Goal: Task Accomplishment & Management: Manage account settings

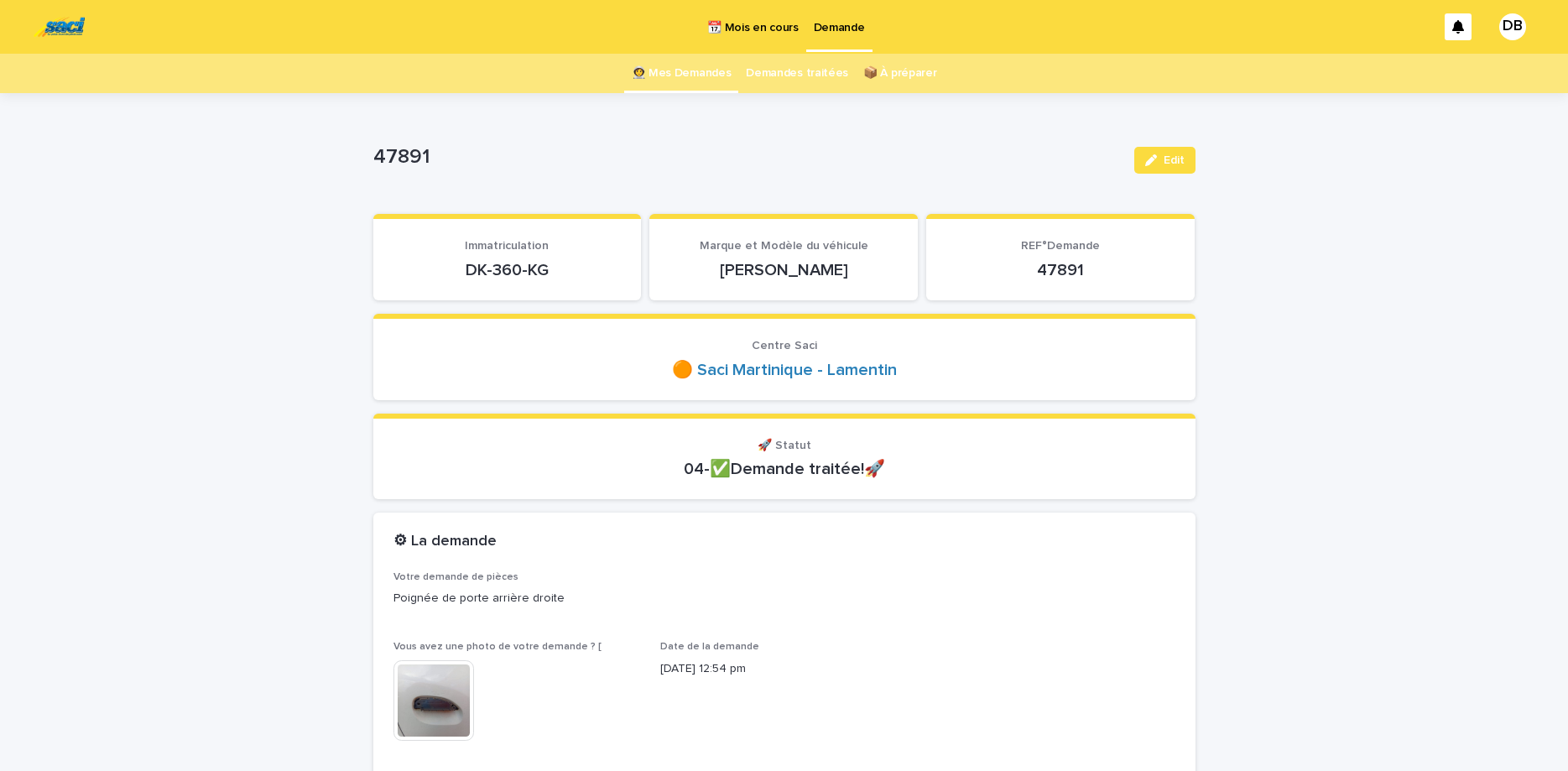
click at [681, 69] on link "👩‍🚀 Mes Demandes" at bounding box center [682, 73] width 99 height 40
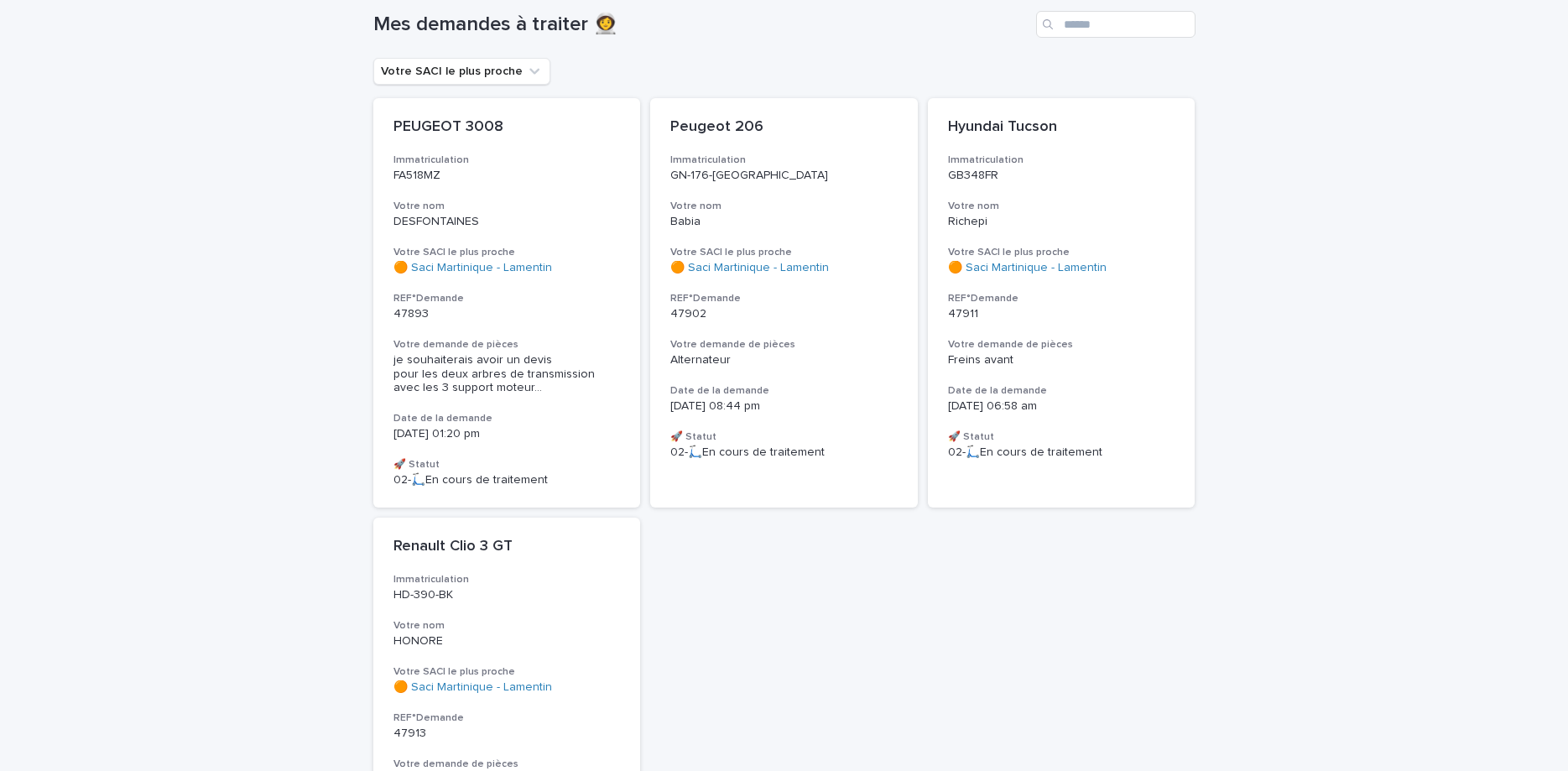
scroll to position [141, 0]
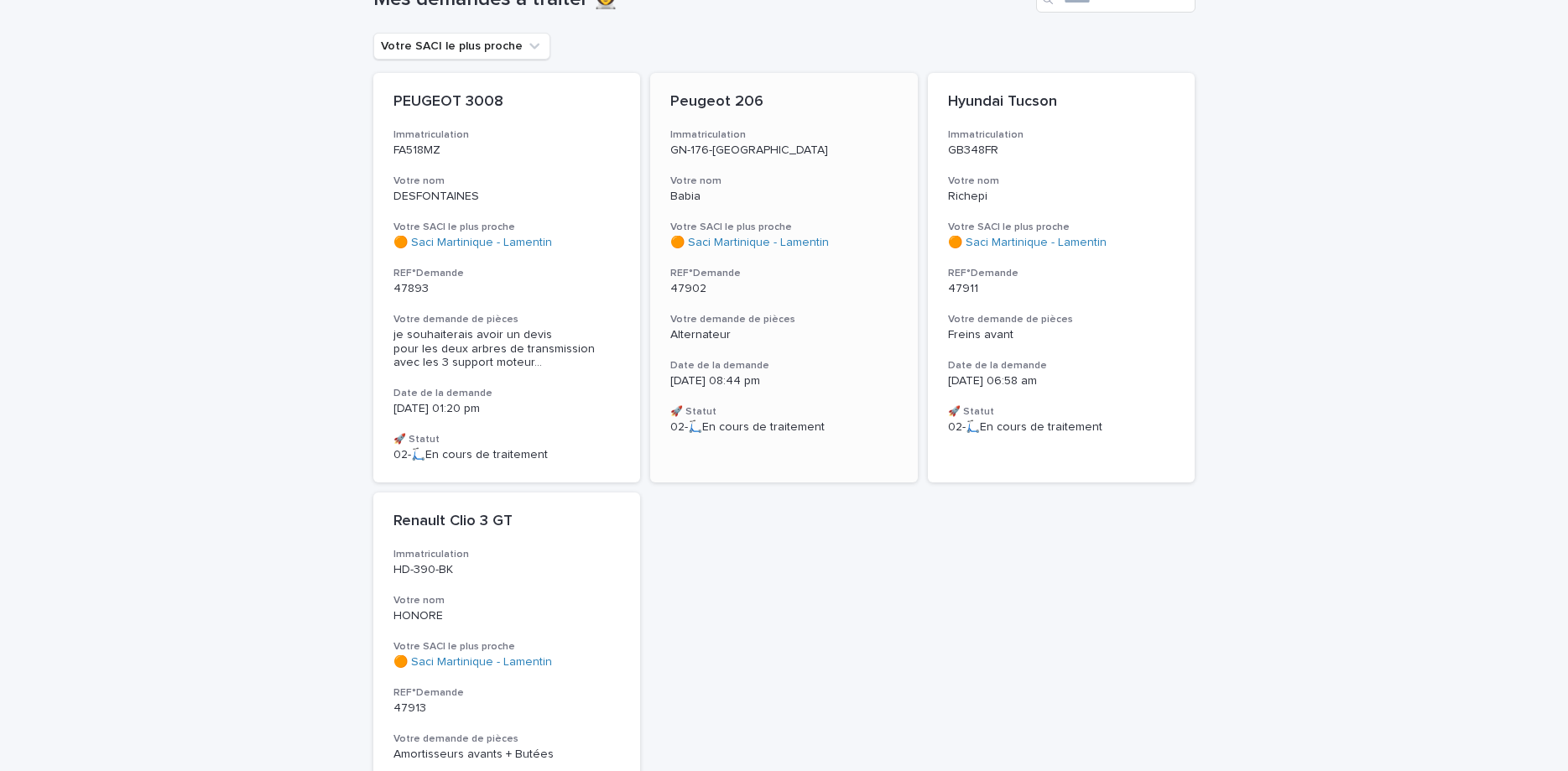
click at [787, 166] on div "Peugeot 206 Immatriculation GN-176-FL Votre nom Babia Votre SACI le plus proche…" at bounding box center [784, 263] width 268 height 381
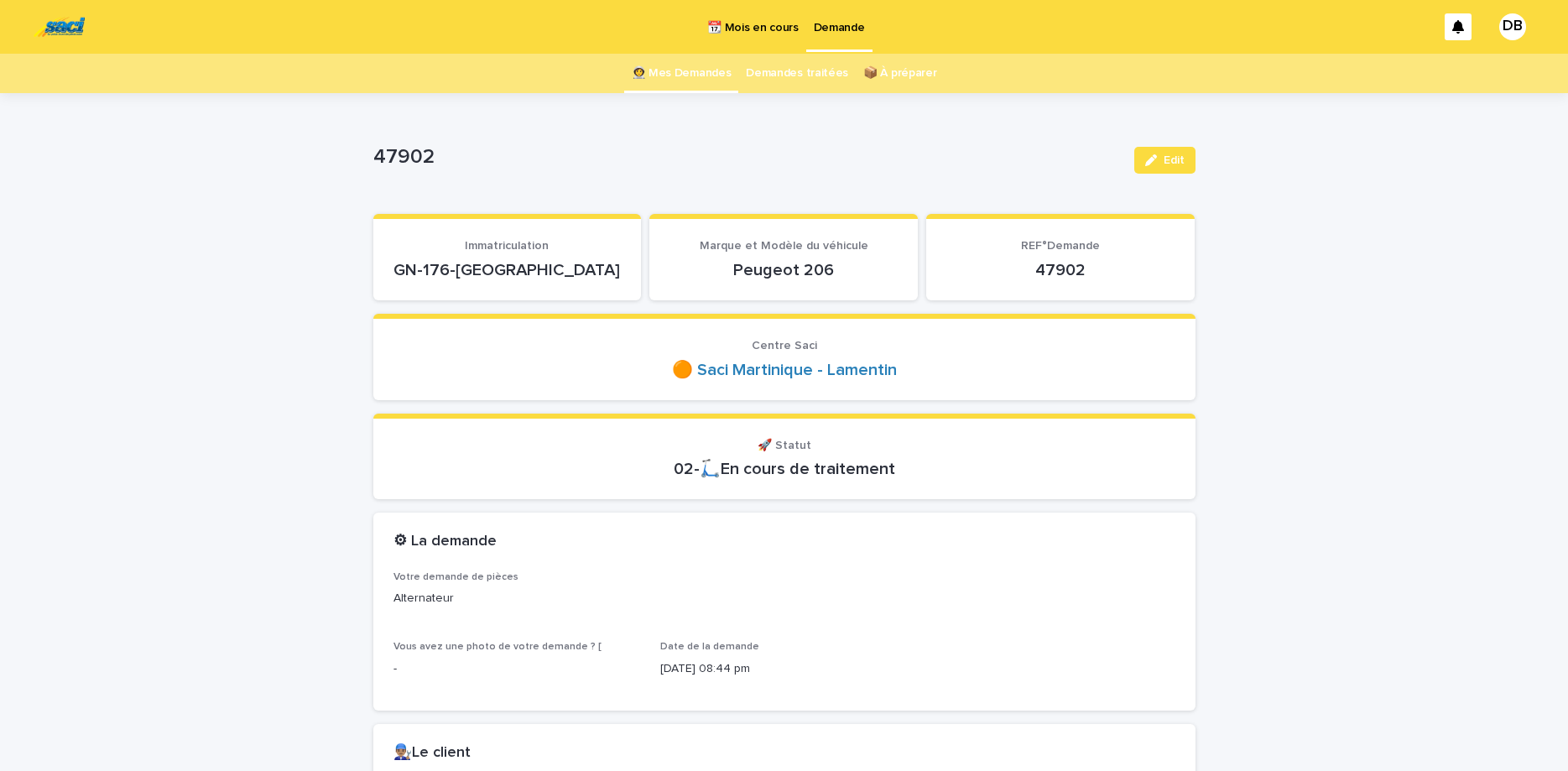
click at [496, 276] on p "GN-176-[GEOGRAPHIC_DATA]" at bounding box center [508, 270] width 228 height 20
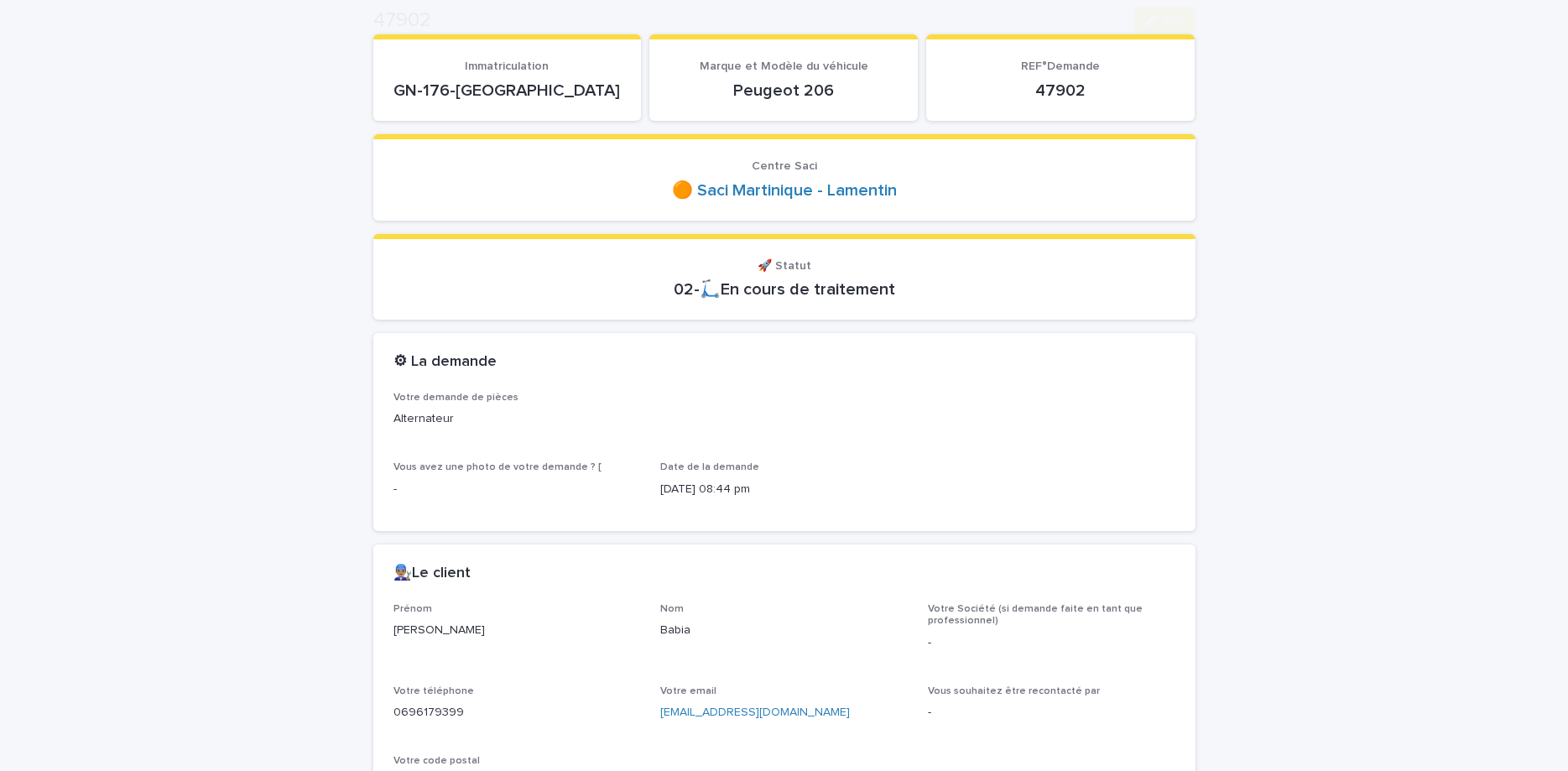
scroll to position [282, 0]
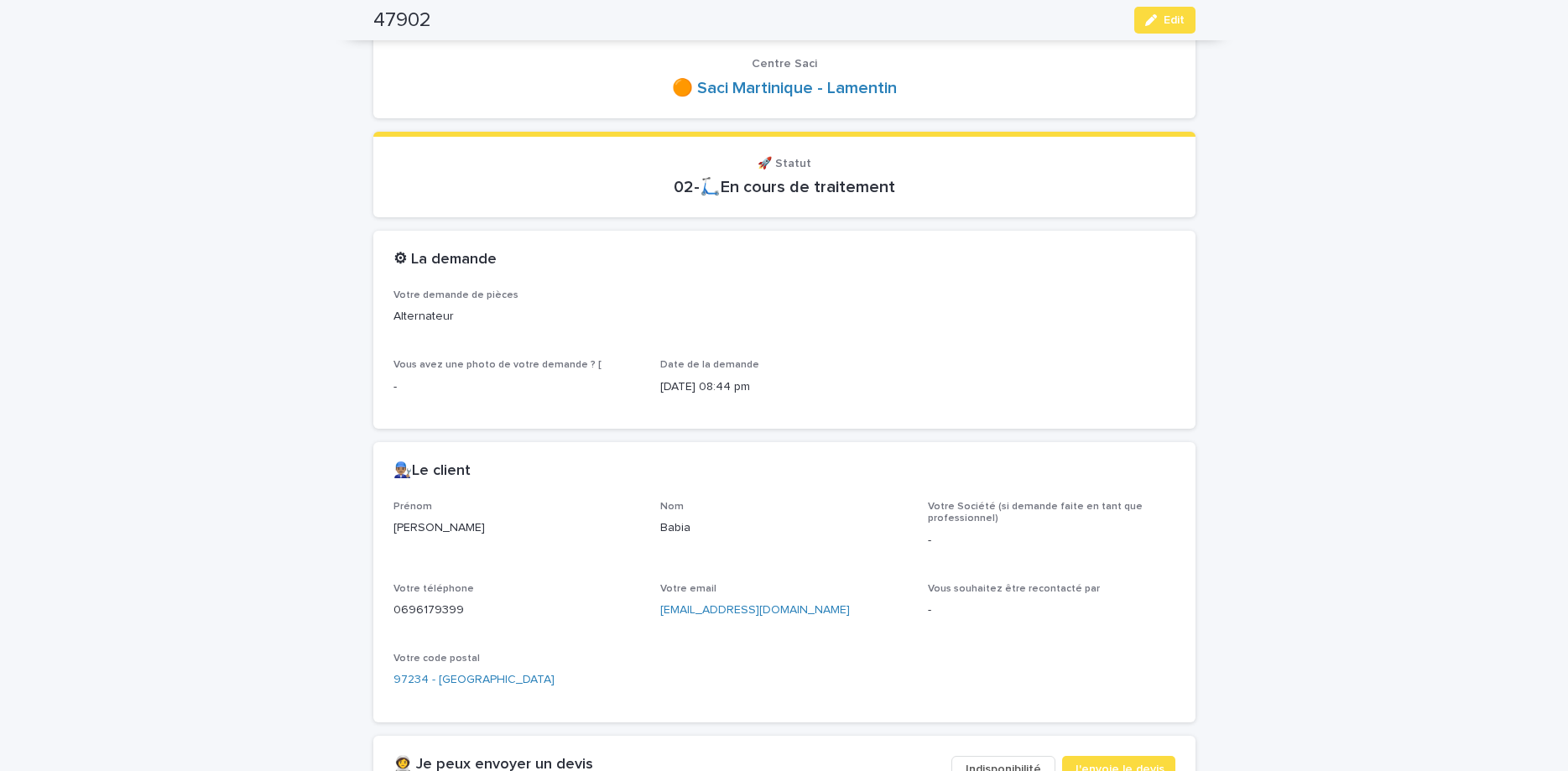
click at [419, 609] on p "0696179399" at bounding box center [517, 610] width 247 height 17
click at [419, 609] on p "0696179399" at bounding box center [517, 610] width 247 height 17
copy p "0696179399"
click at [1142, 26] on button "Edit" at bounding box center [1165, 20] width 61 height 27
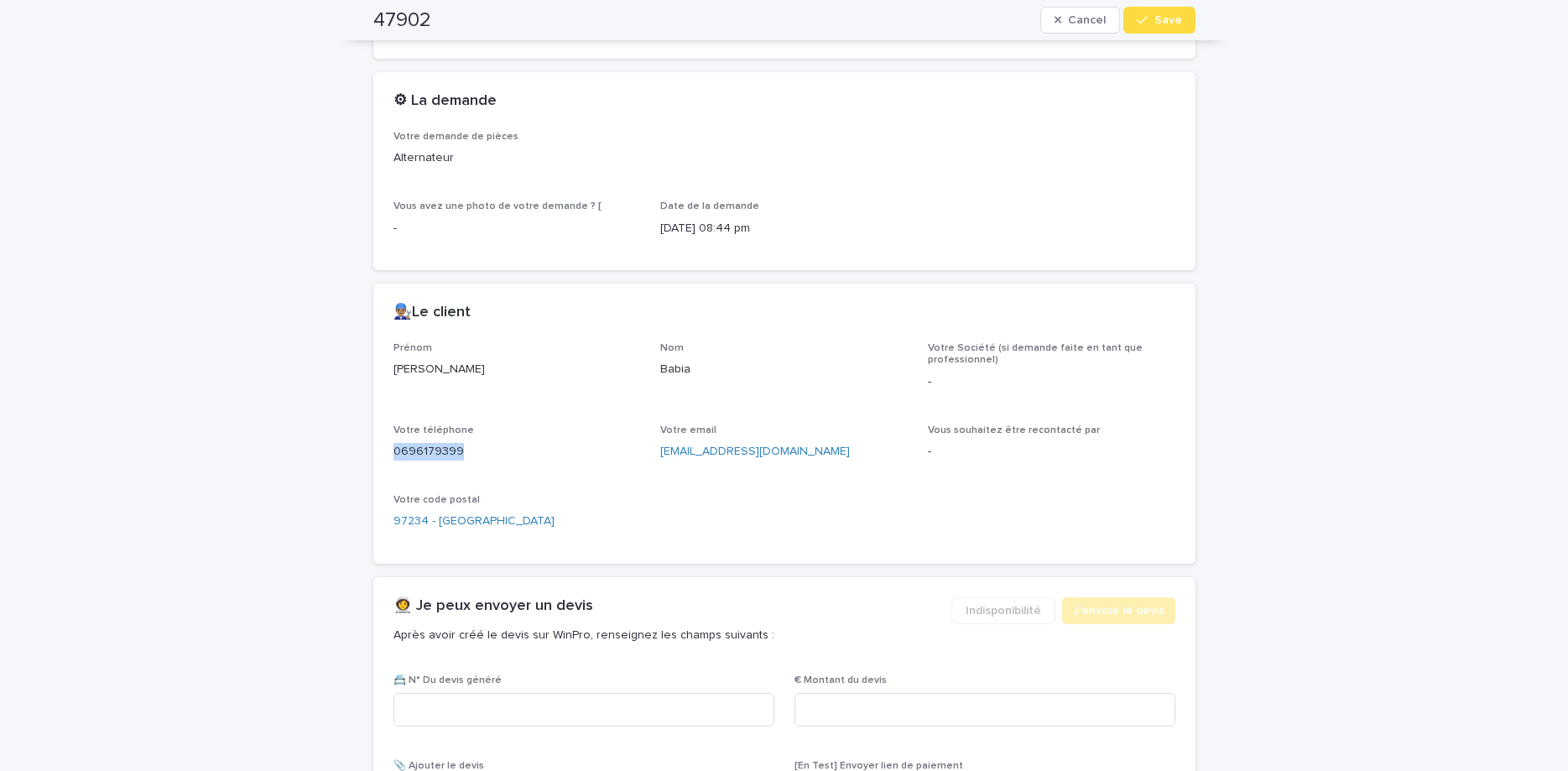
scroll to position [474, 0]
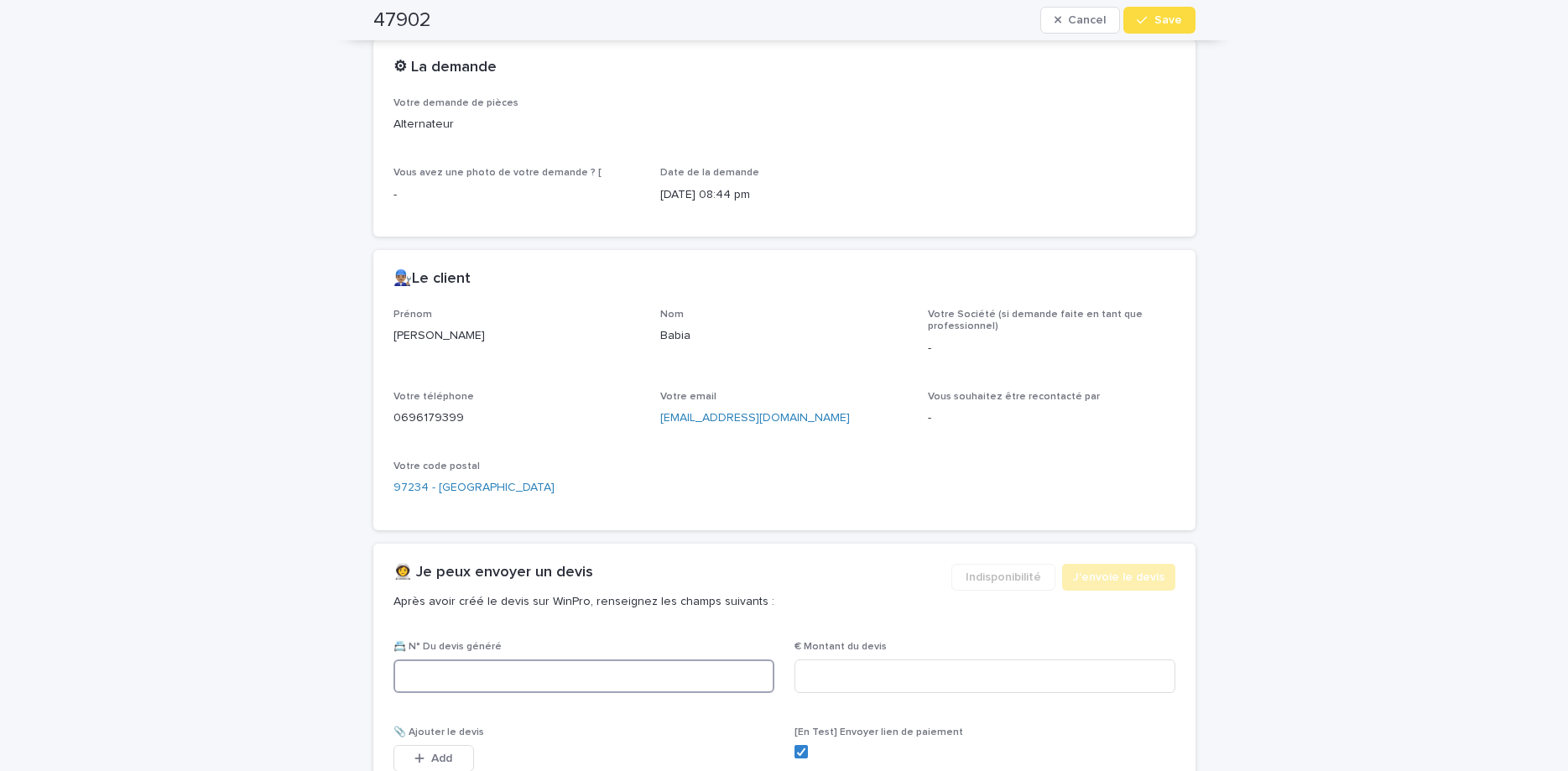
click at [620, 672] on input at bounding box center [584, 676] width 381 height 34
paste input "********"
type input "********"
drag, startPoint x: 803, startPoint y: 679, endPoint x: 813, endPoint y: 681, distance: 10.2
click at [812, 681] on input at bounding box center [985, 676] width 381 height 34
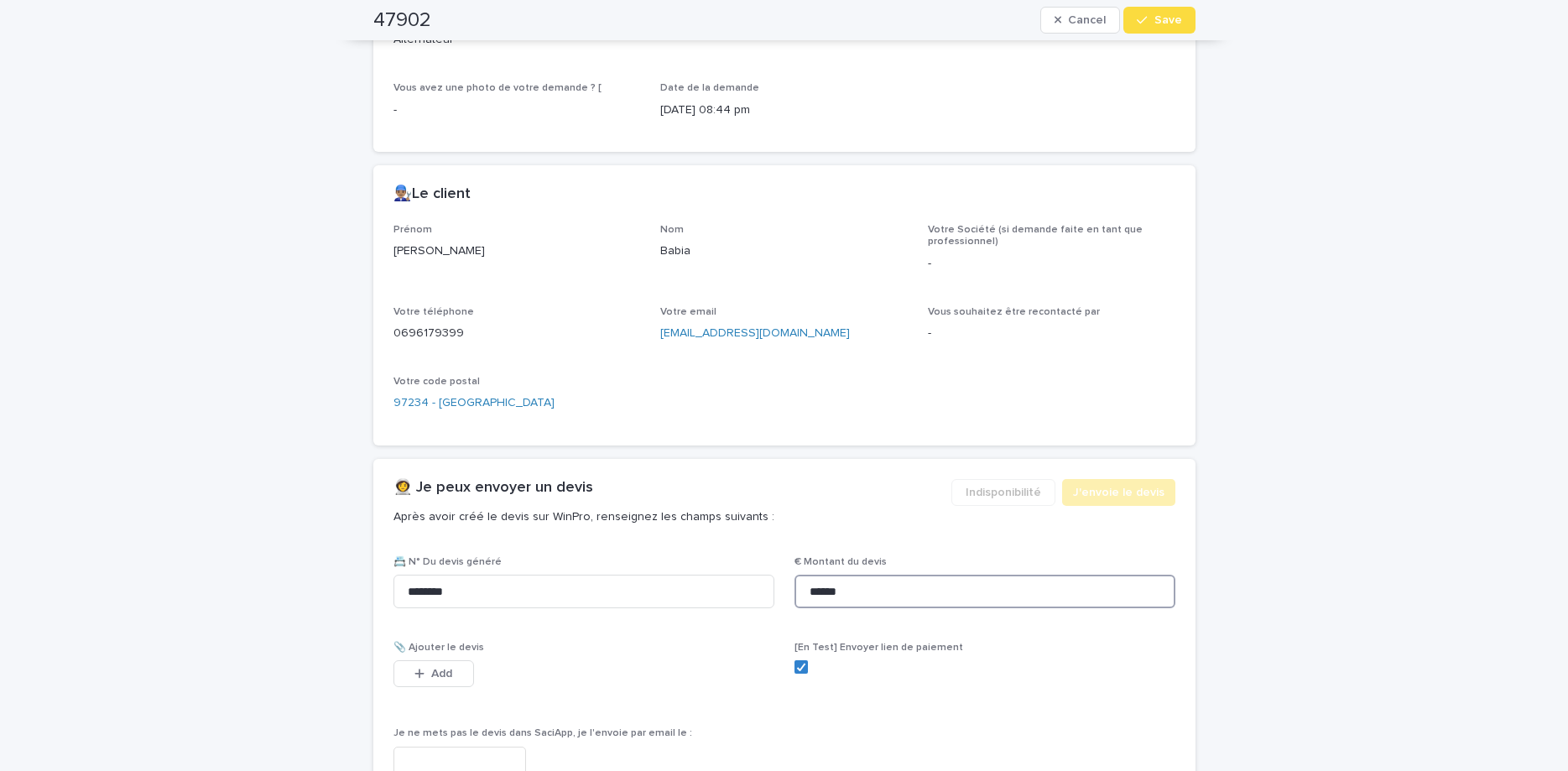
scroll to position [615, 0]
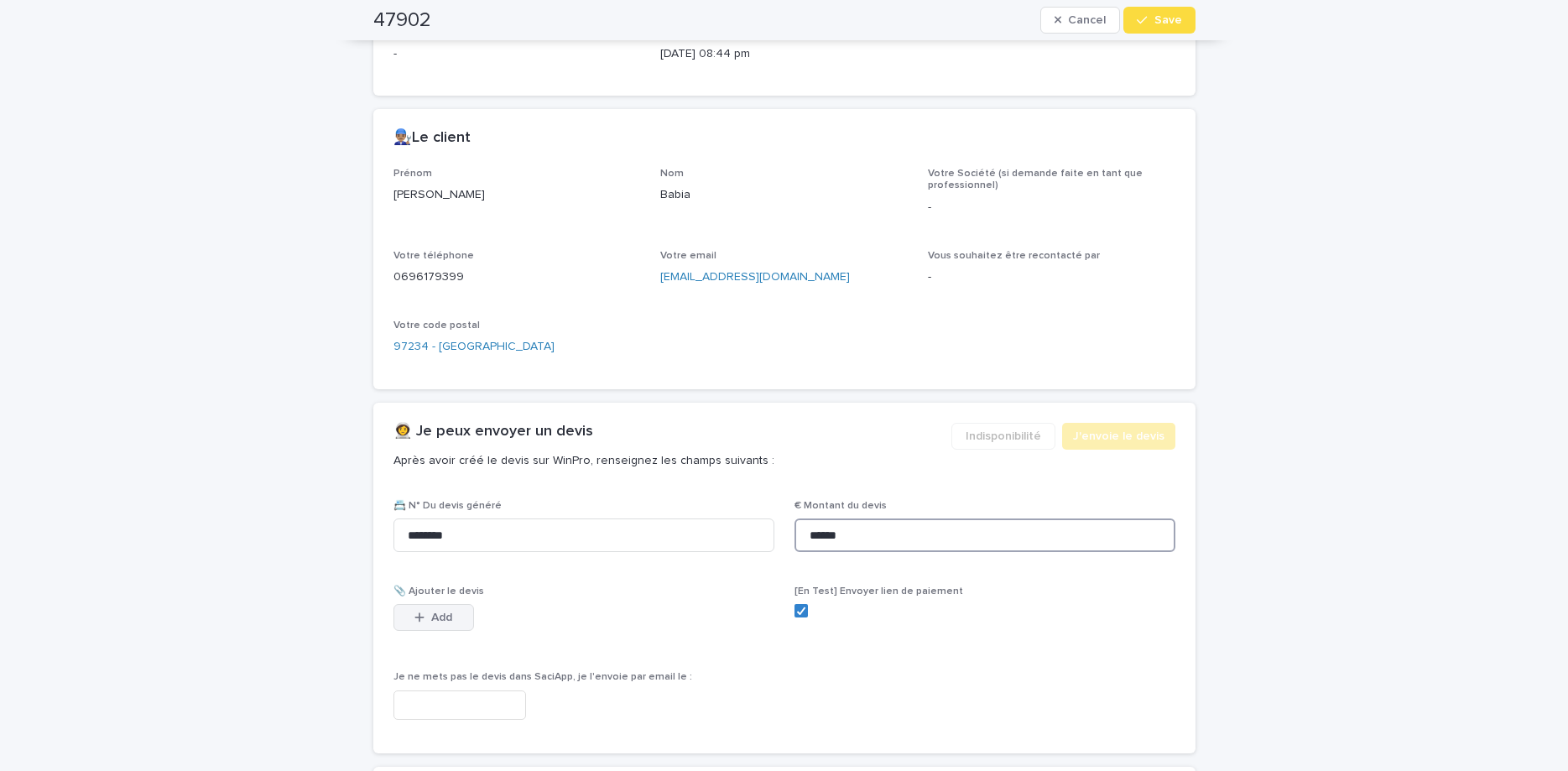
type input "******"
click at [464, 620] on button "Add" at bounding box center [433, 617] width 80 height 27
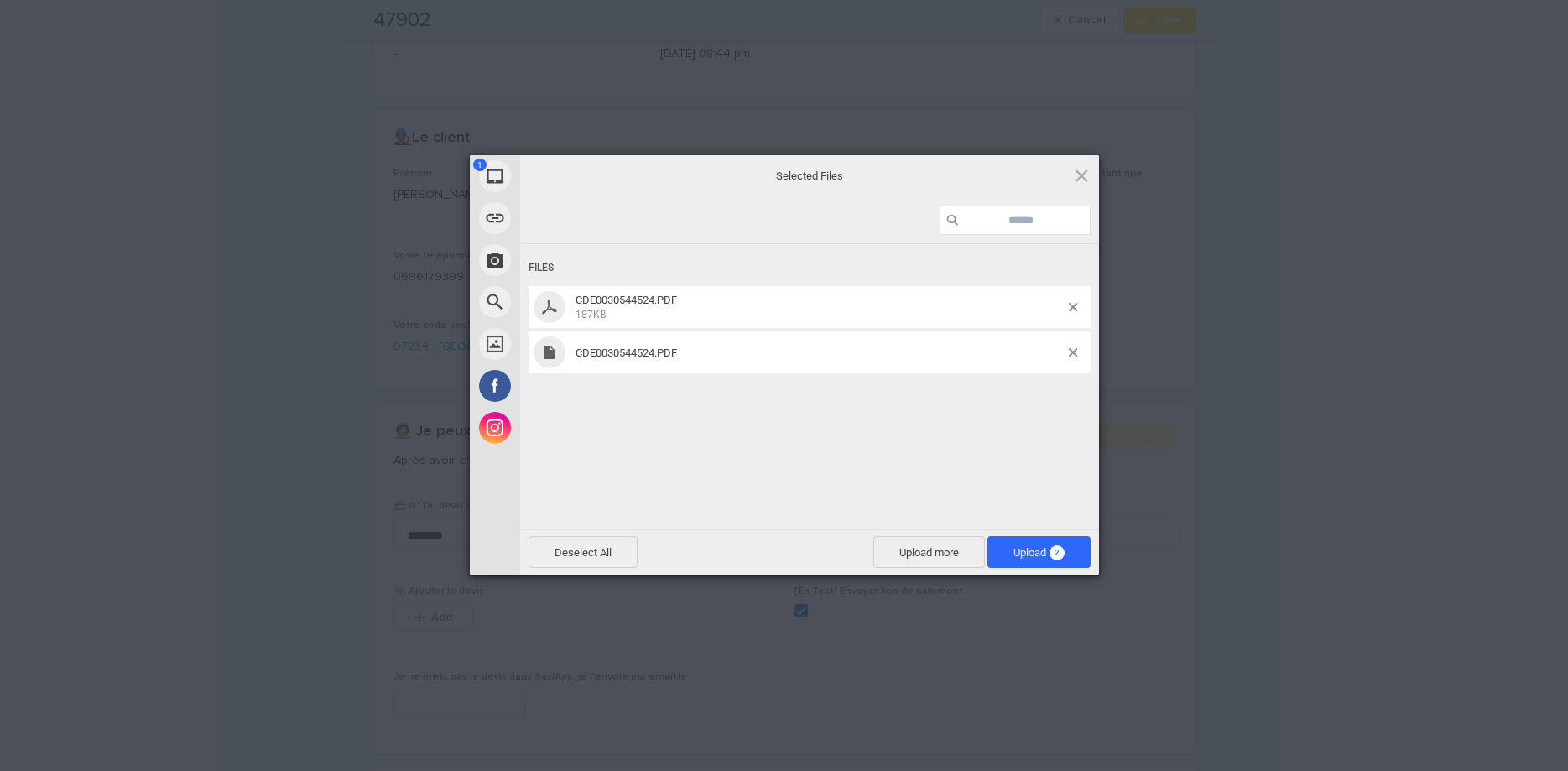
click at [959, 421] on div "Files CDE0030544524.PDF 187KB CDE0030544524.PDF" at bounding box center [810, 385] width 579 height 282
click at [1078, 350] on div at bounding box center [1079, 353] width 22 height 9
click at [1070, 356] on span at bounding box center [1073, 353] width 9 height 9
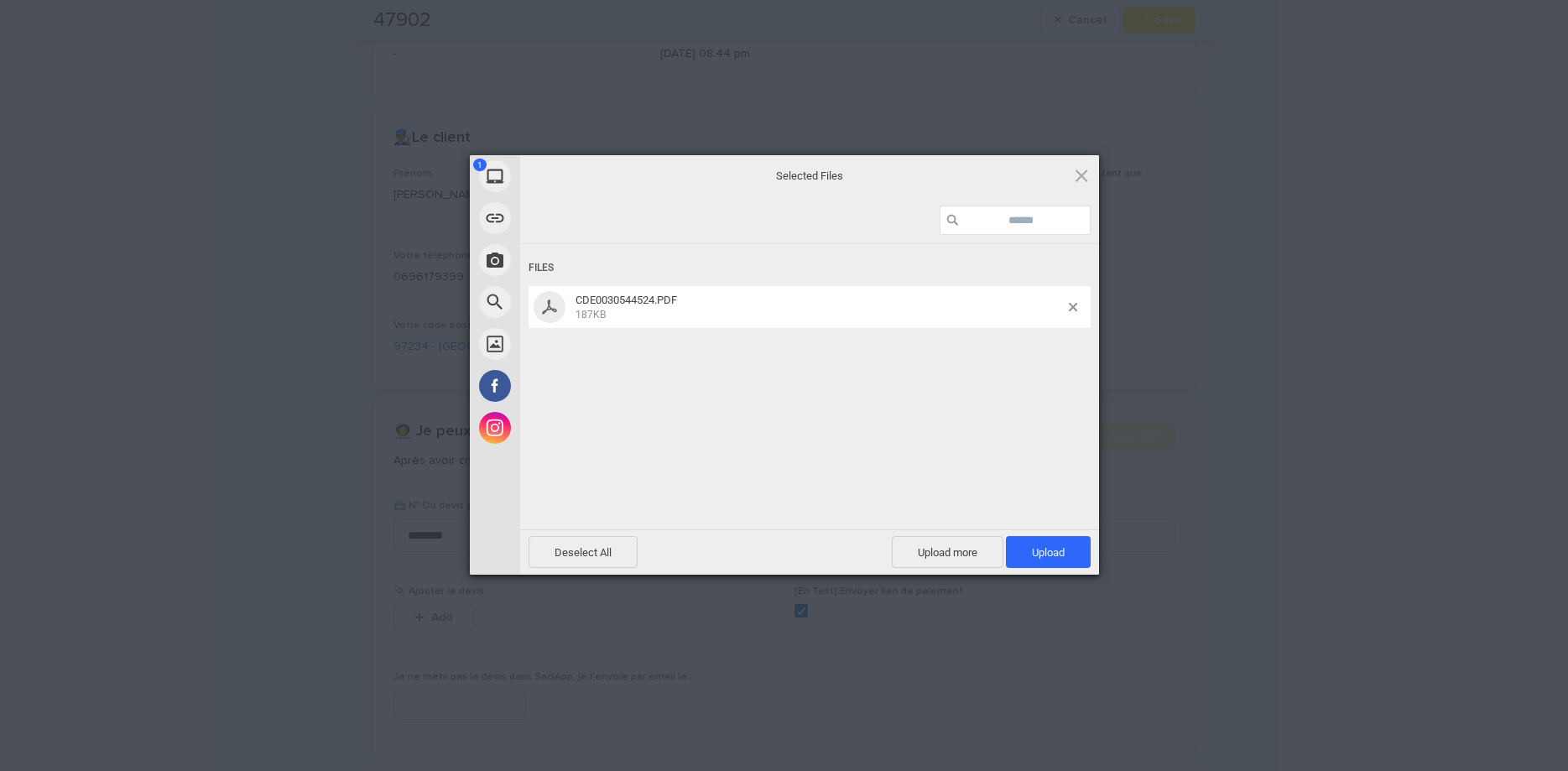
drag, startPoint x: 1054, startPoint y: 550, endPoint x: 1116, endPoint y: 316, distance: 242.1
click at [1042, 506] on div "Selected Files Files CDE0030544524.PDF 187KB Deselect All Upload more Upload 1" at bounding box center [810, 365] width 579 height 419
drag, startPoint x: 1046, startPoint y: 557, endPoint x: 1046, endPoint y: 490, distance: 67.0
click at [1045, 552] on span "Upload 1" at bounding box center [1048, 552] width 33 height 13
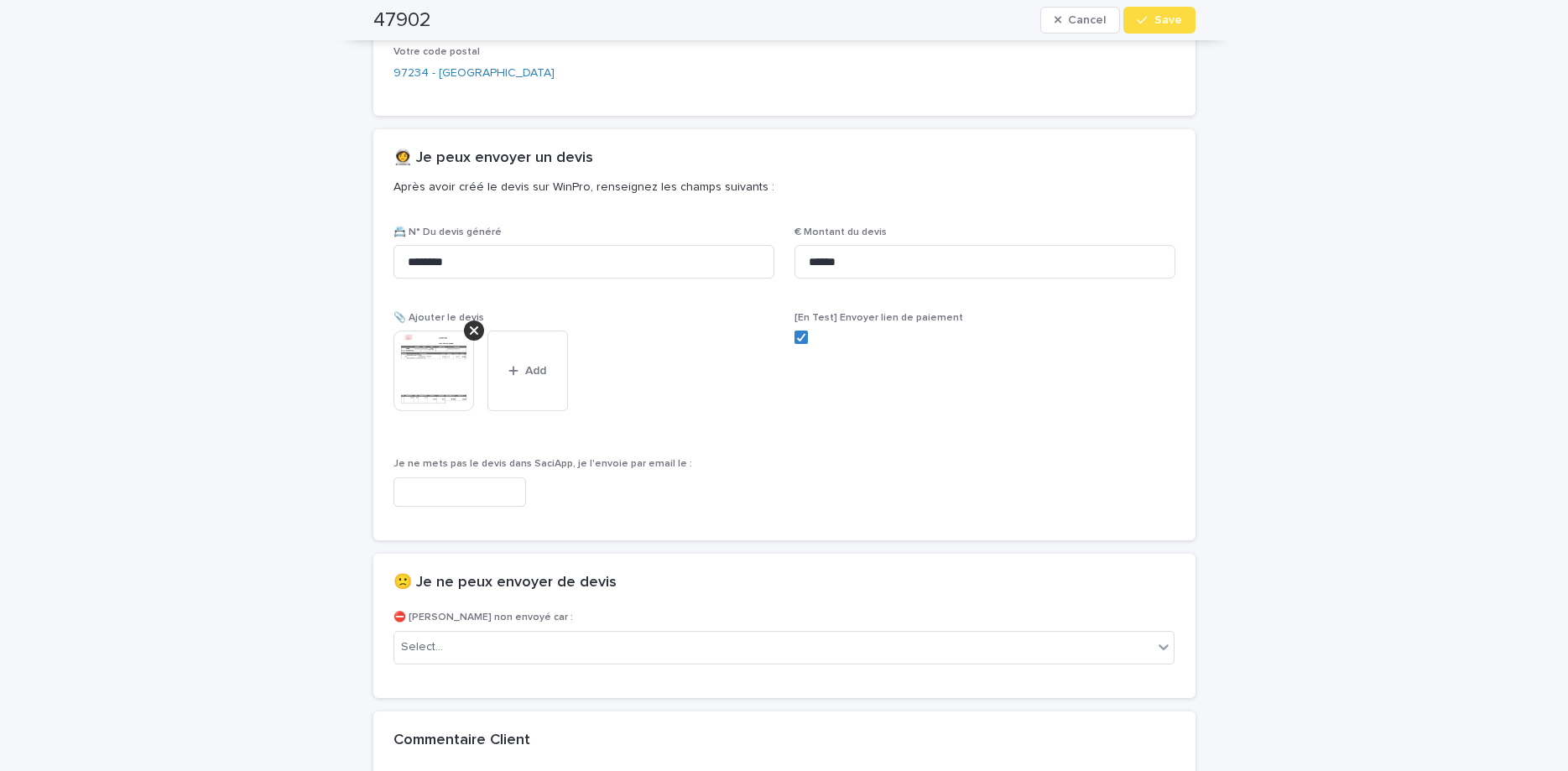
click at [1156, 18] on span "Save" at bounding box center [1168, 20] width 28 height 12
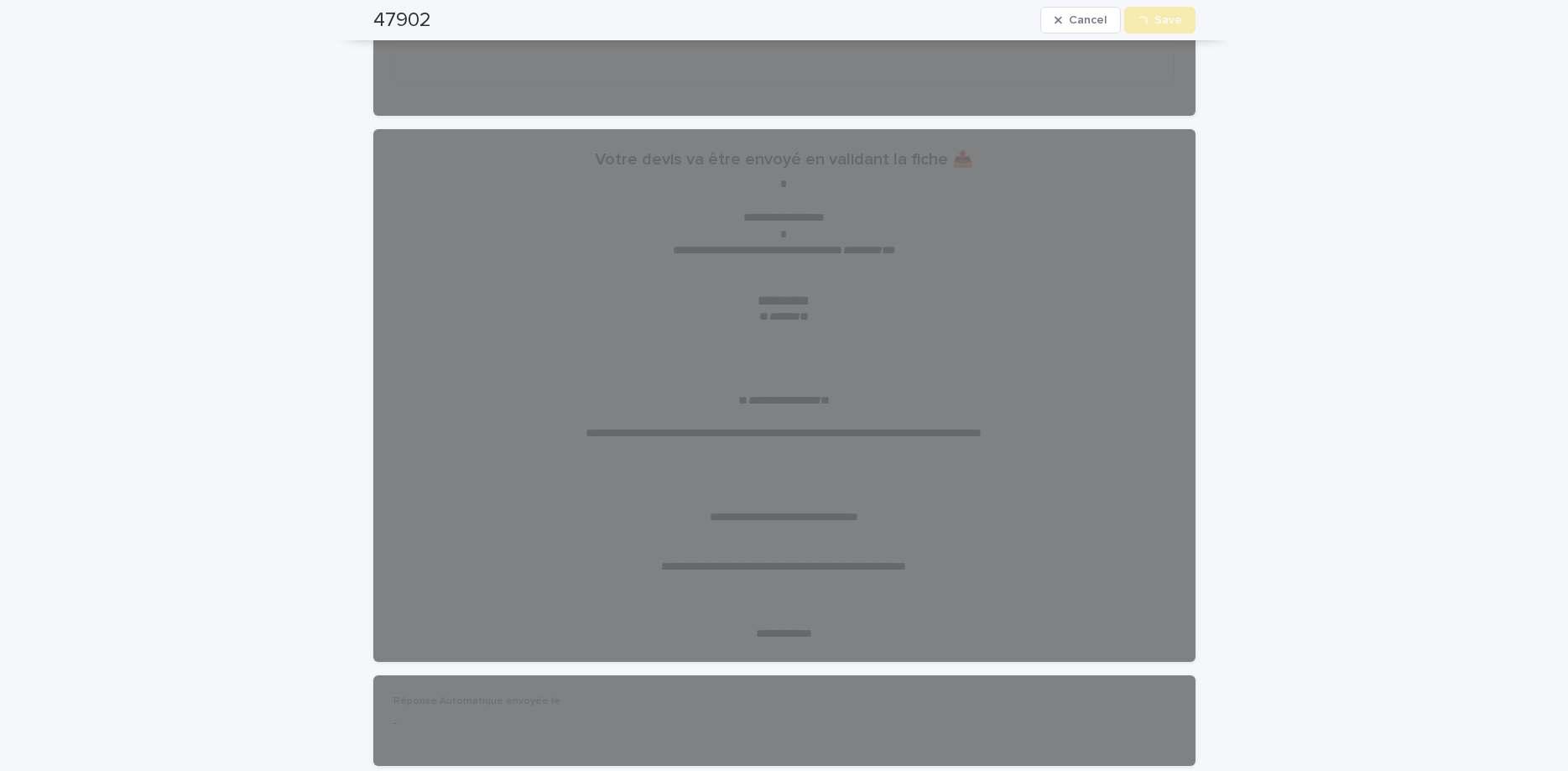
scroll to position [0, 0]
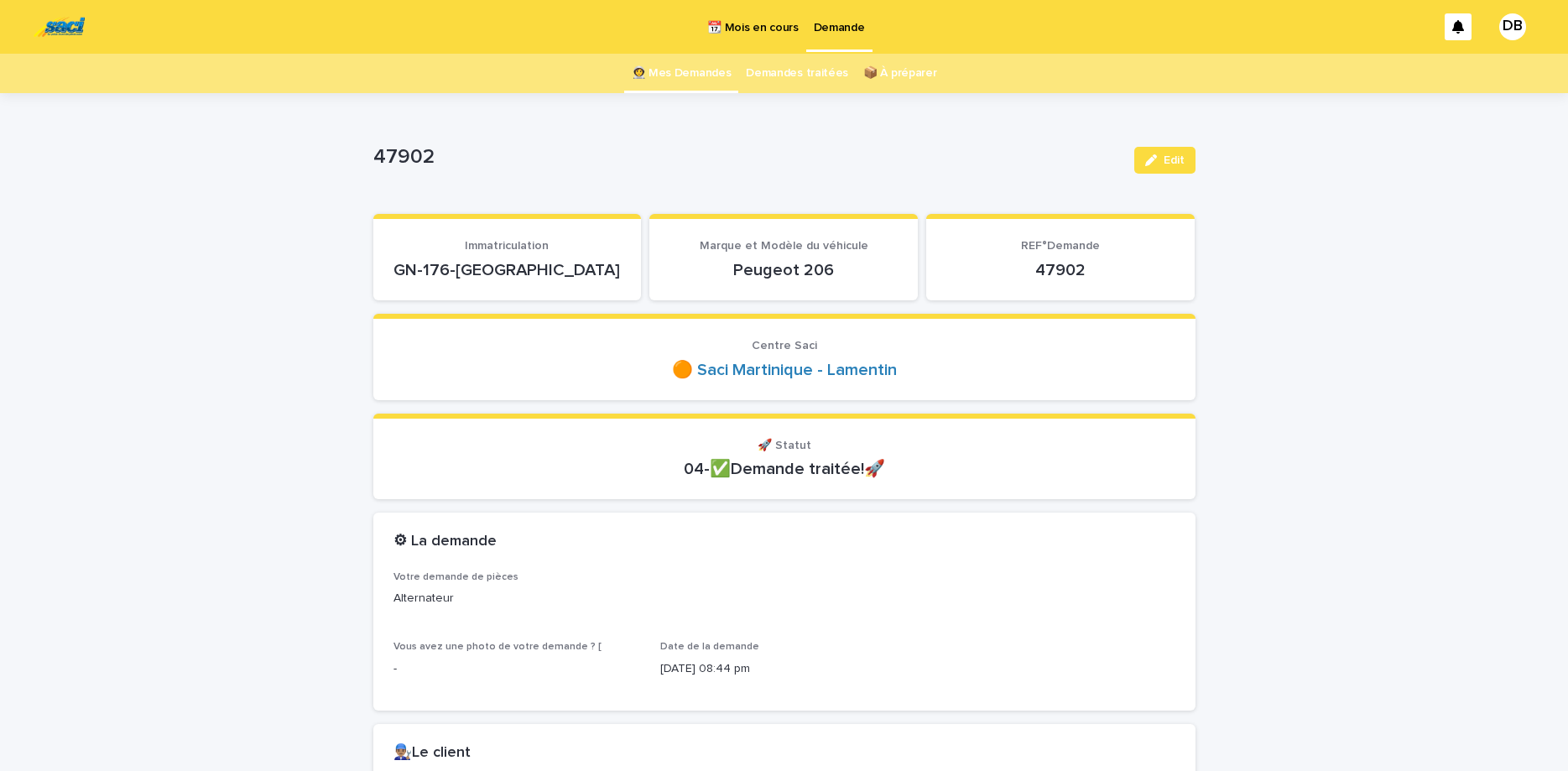
click at [680, 67] on link "👩‍🚀 Mes Demandes" at bounding box center [682, 73] width 99 height 40
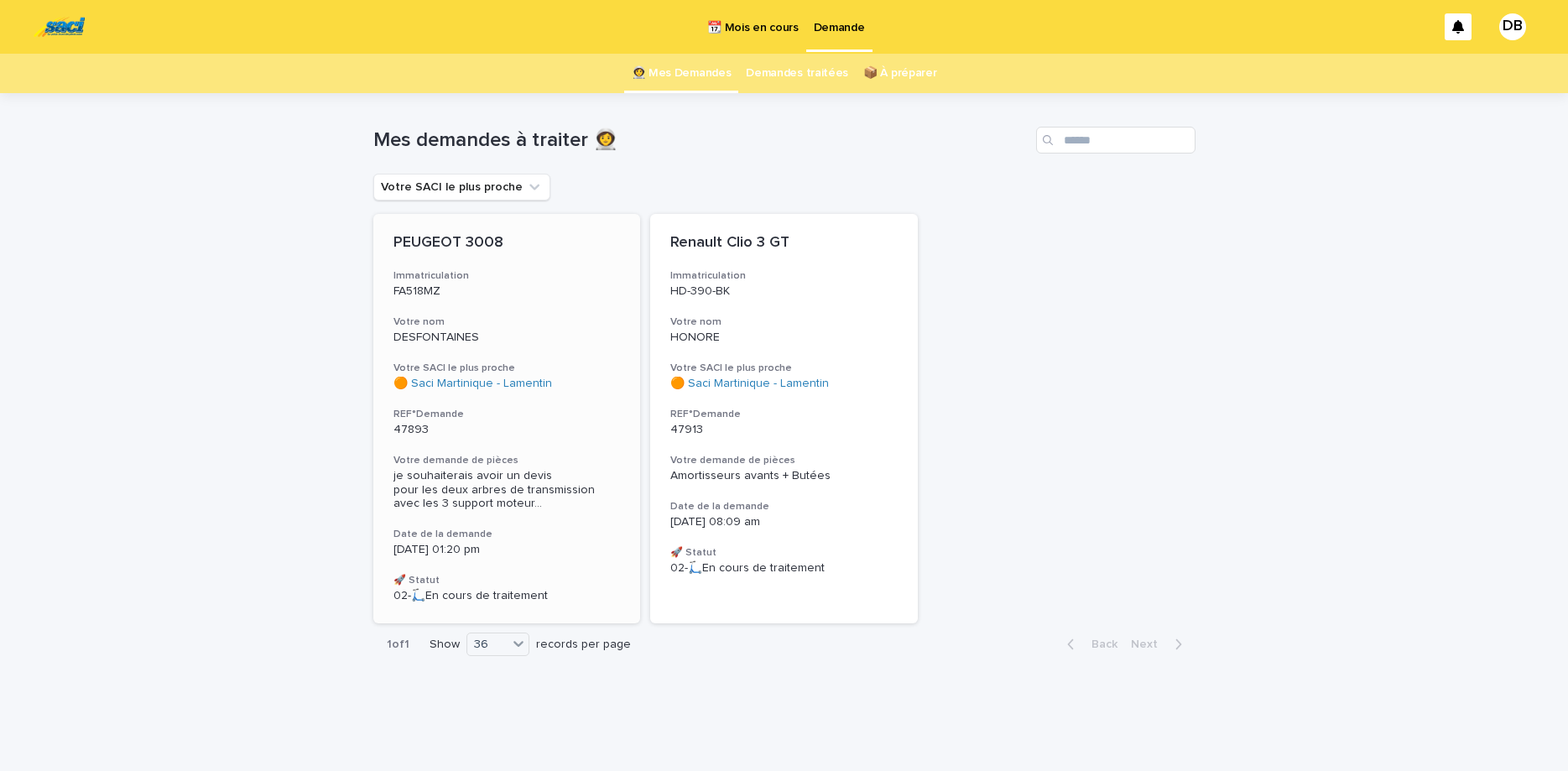
click at [549, 239] on p "PEUGEOT 3008" at bounding box center [507, 243] width 227 height 18
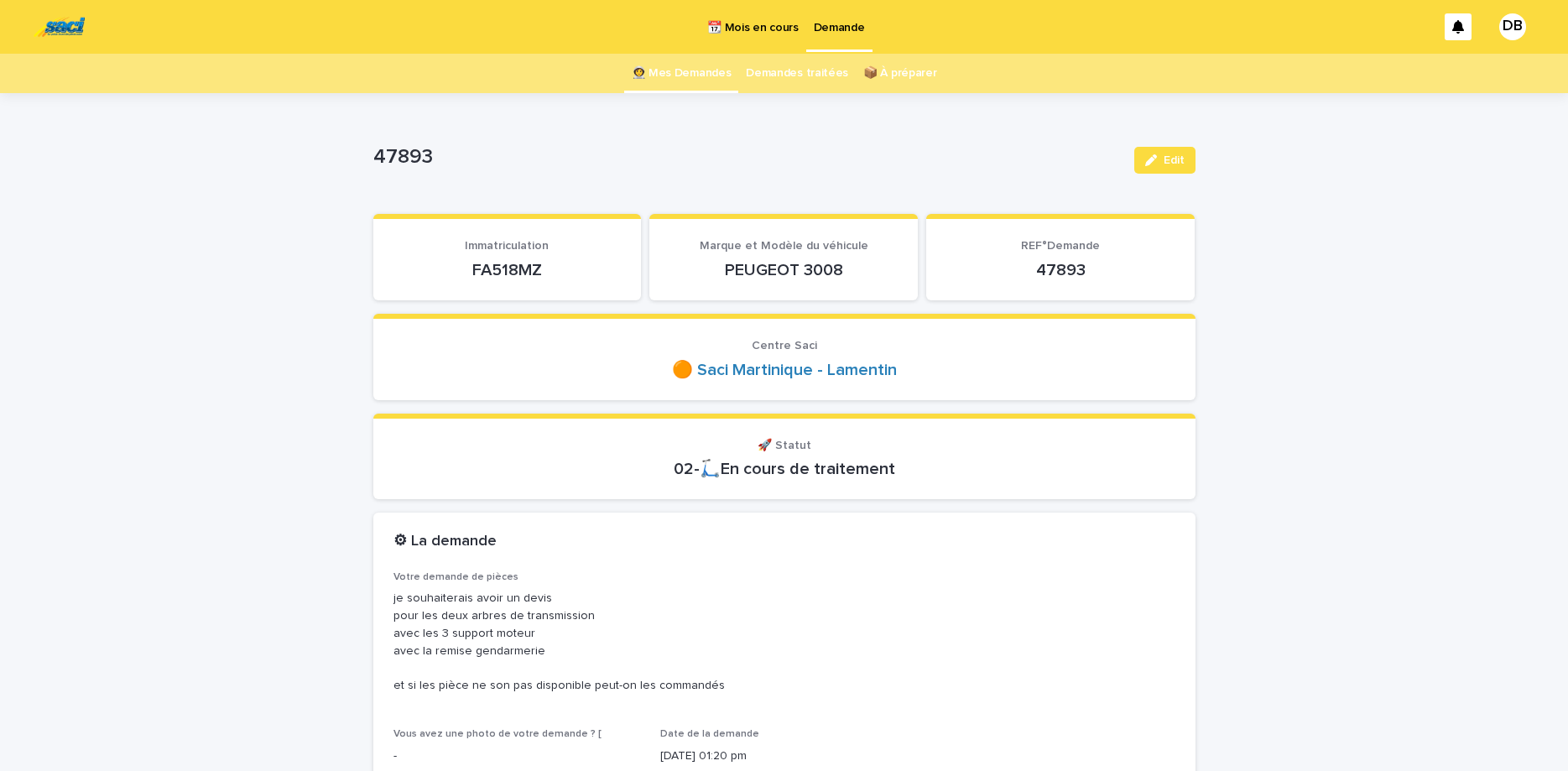
click at [523, 264] on p "FA518MZ" at bounding box center [508, 270] width 228 height 20
copy p "FA518MZ"
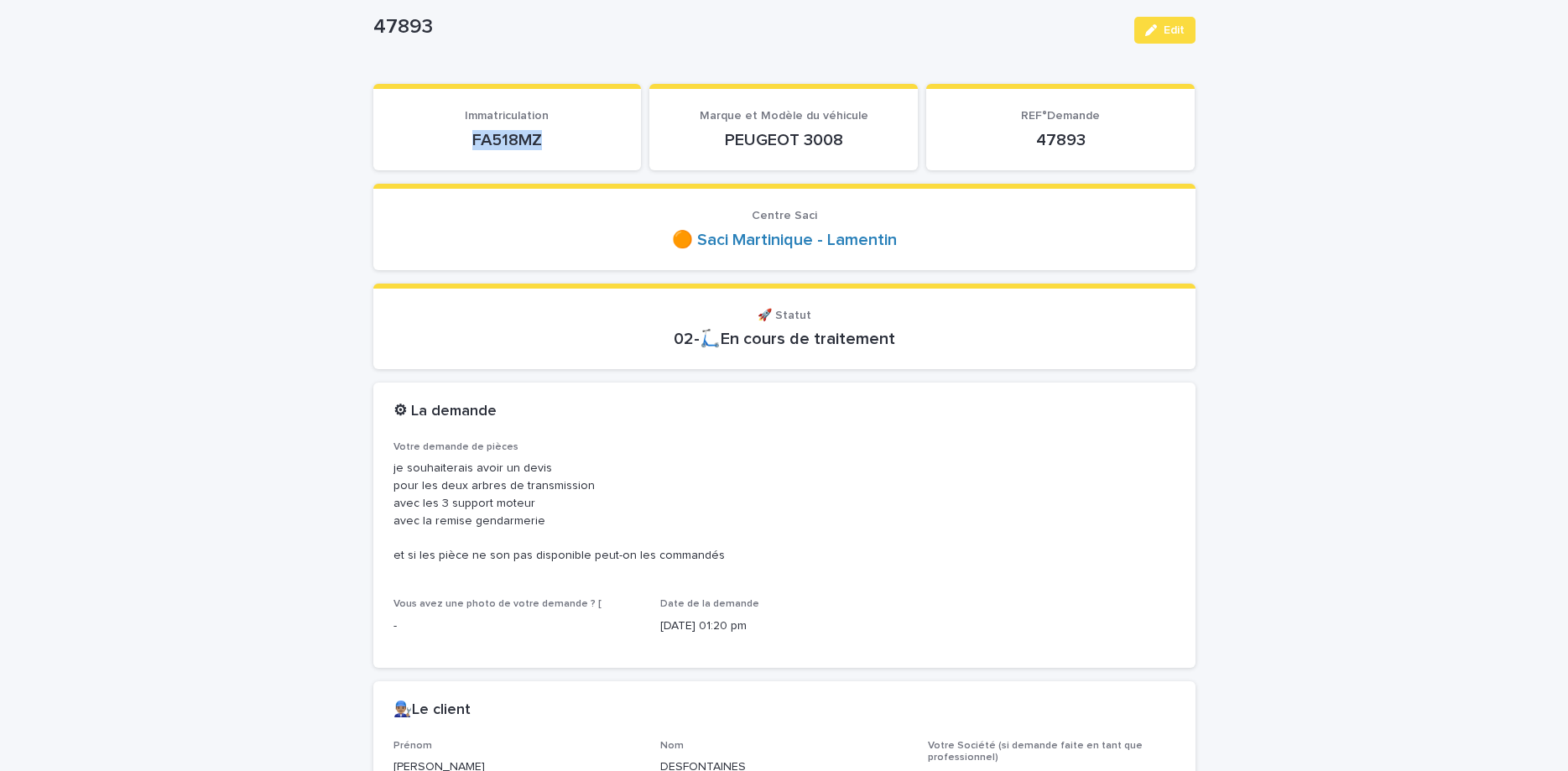
scroll to position [141, 0]
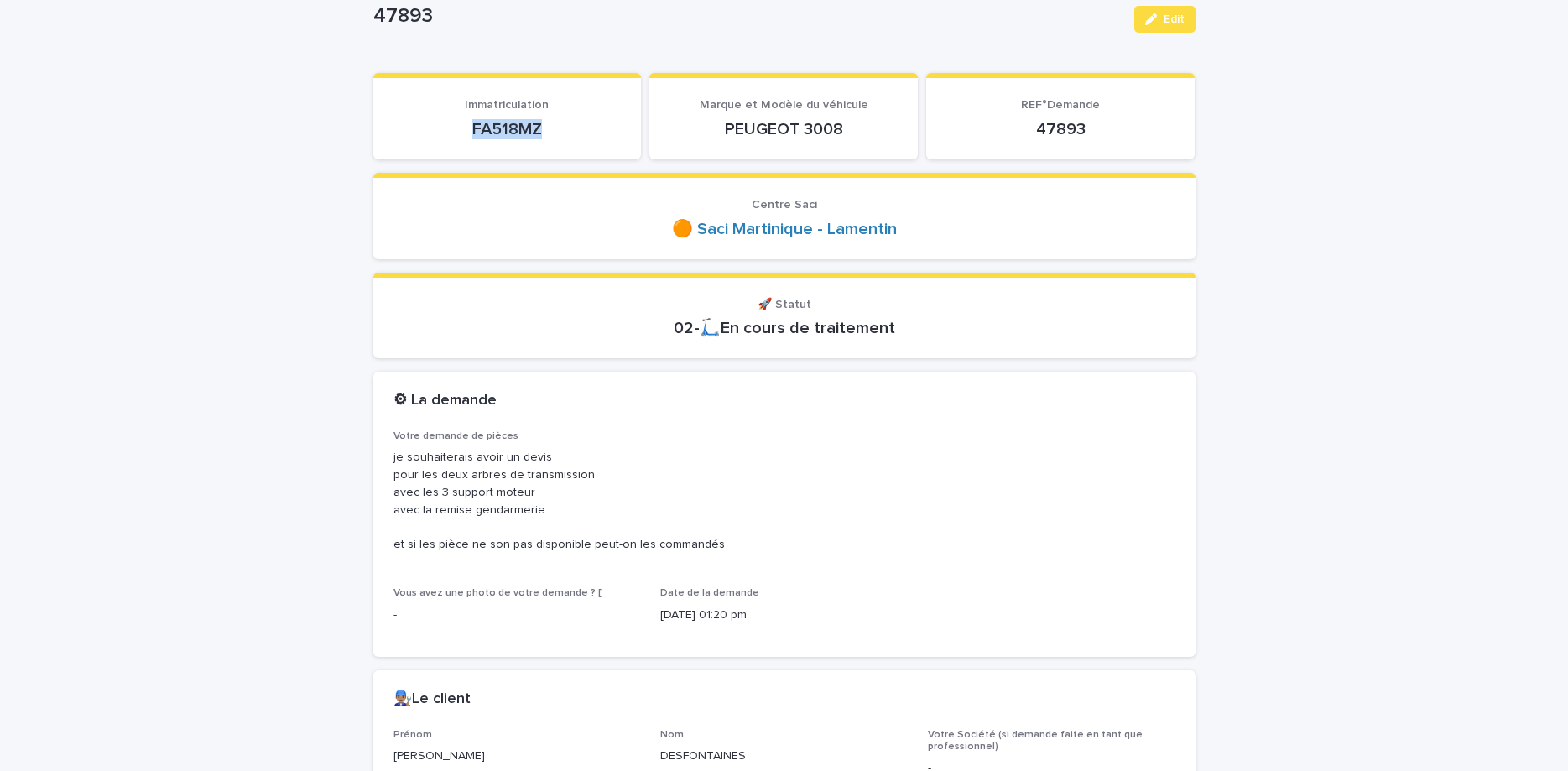
copy p "FA518MZ"
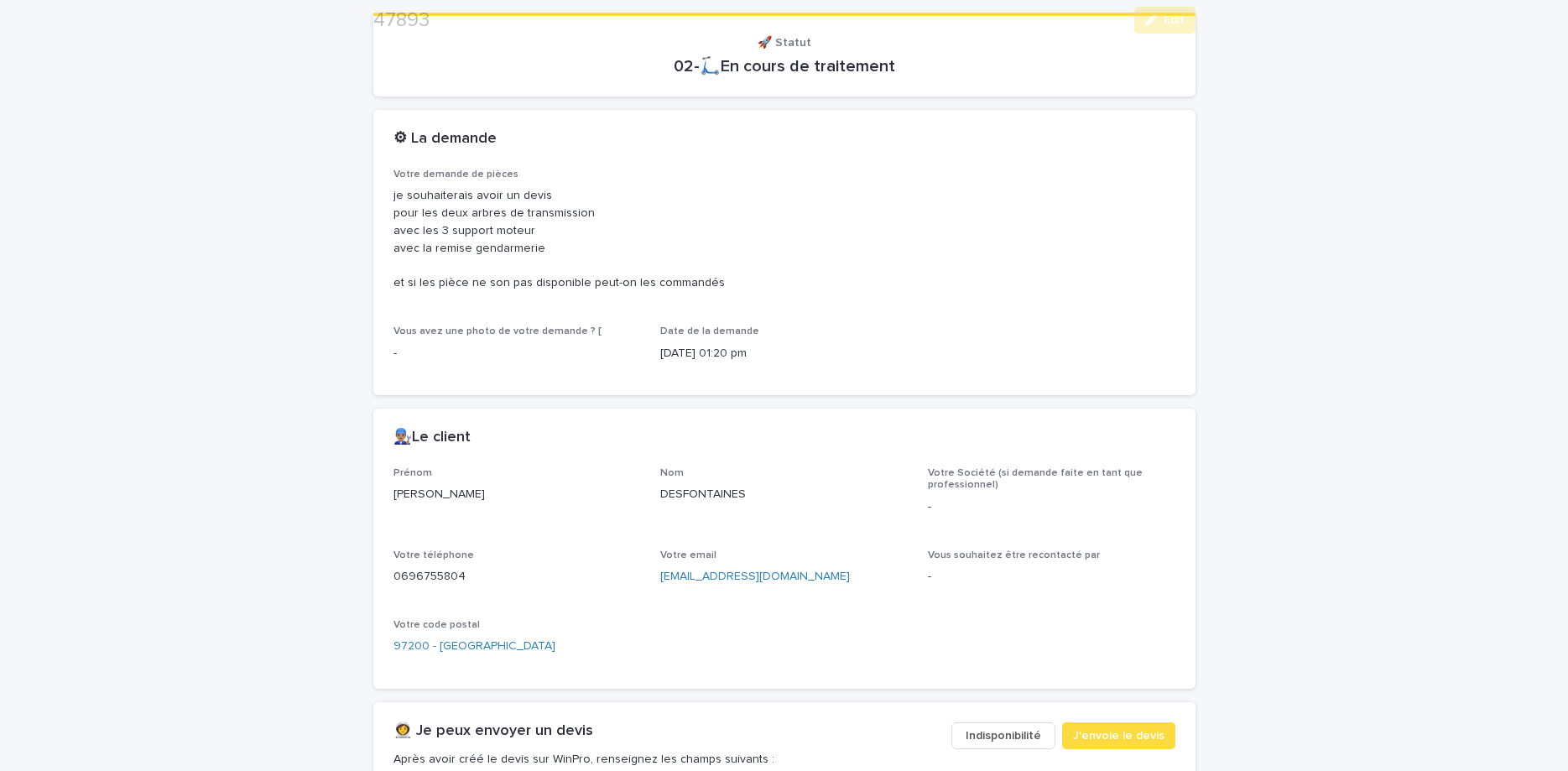
scroll to position [423, 0]
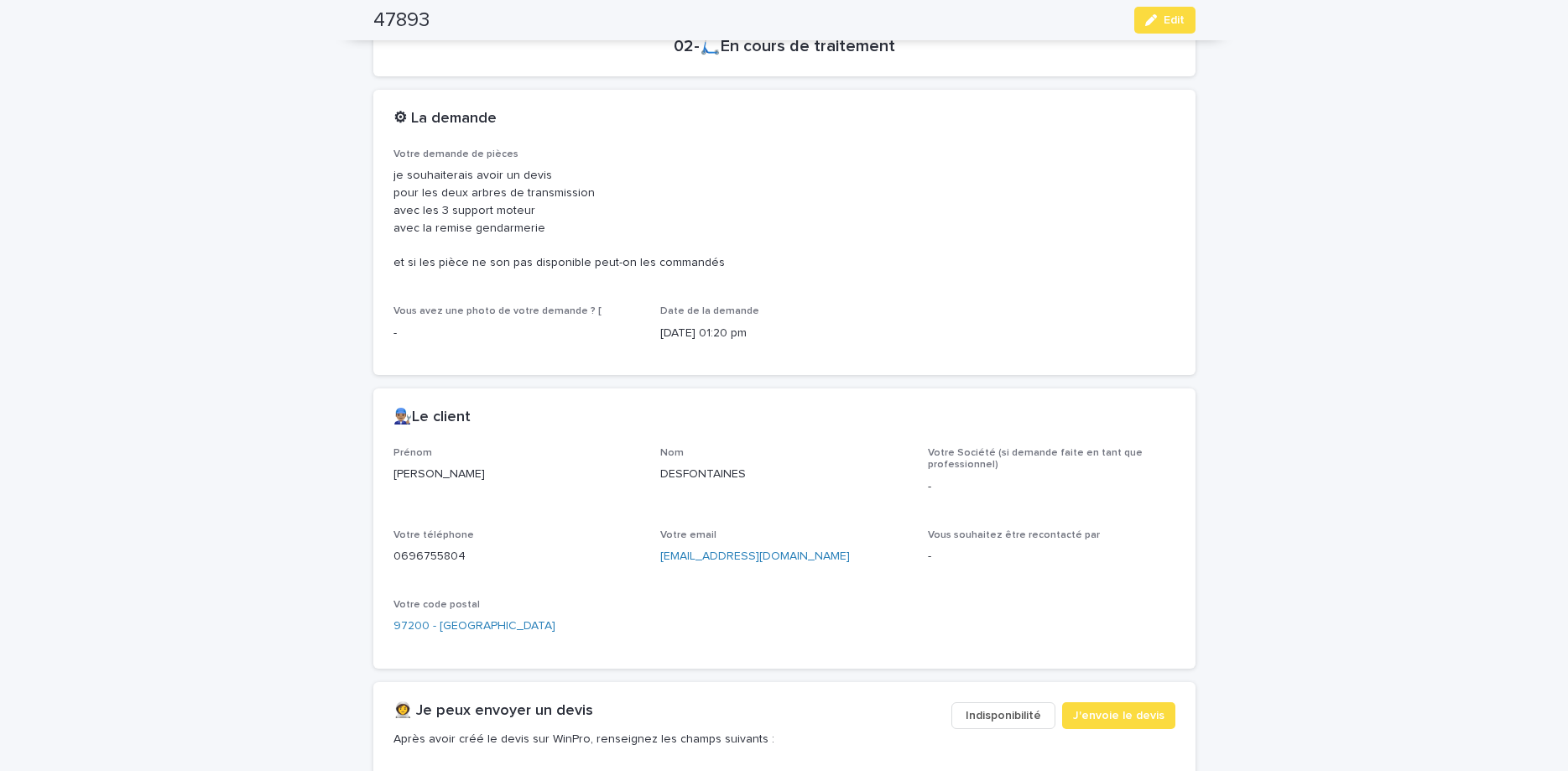
click at [437, 547] on div "0696755804" at bounding box center [517, 555] width 247 height 21
copy p "0696755804"
click at [1164, 18] on div "button" at bounding box center [1154, 20] width 18 height 12
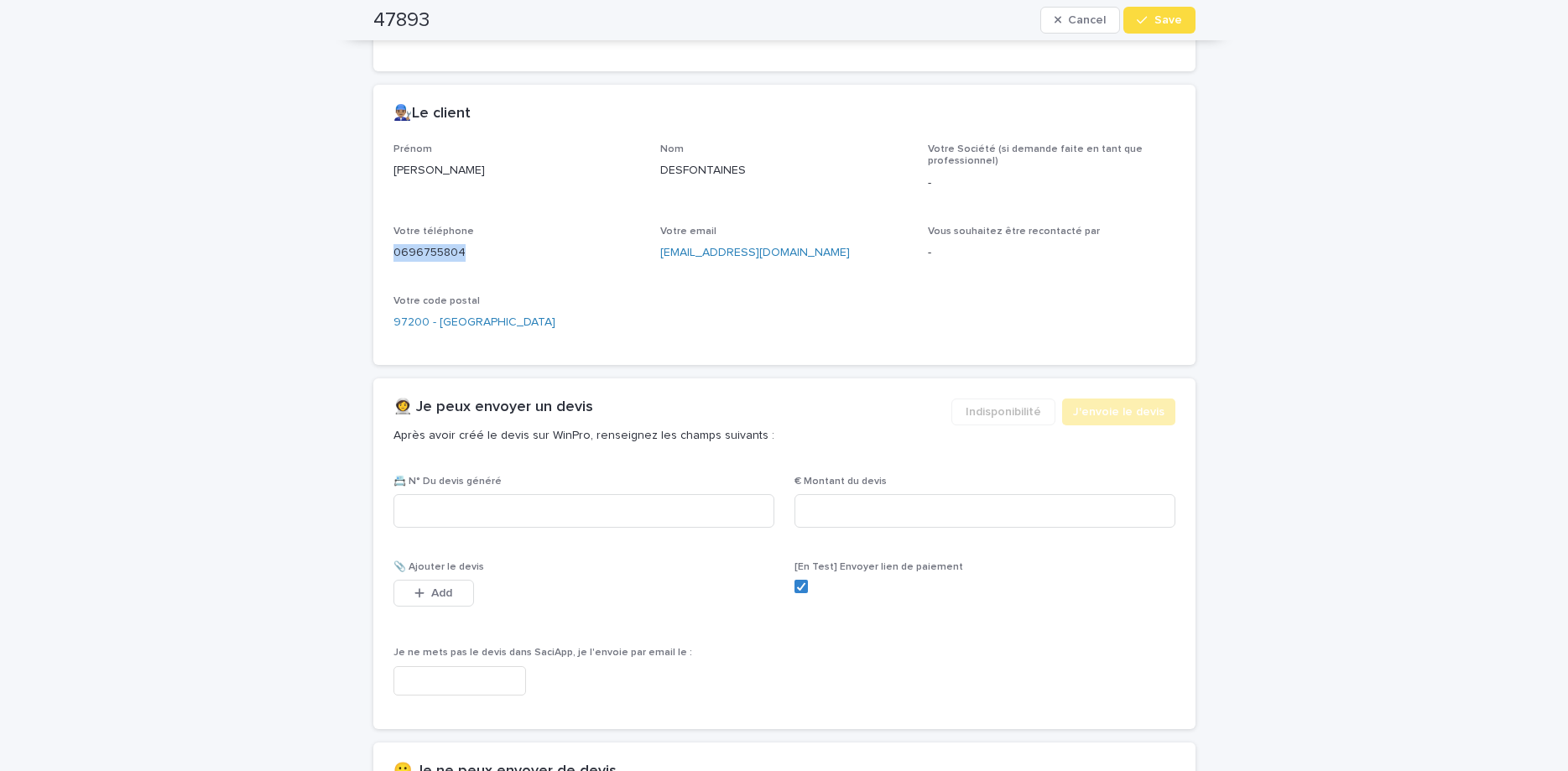
scroll to position [826, 0]
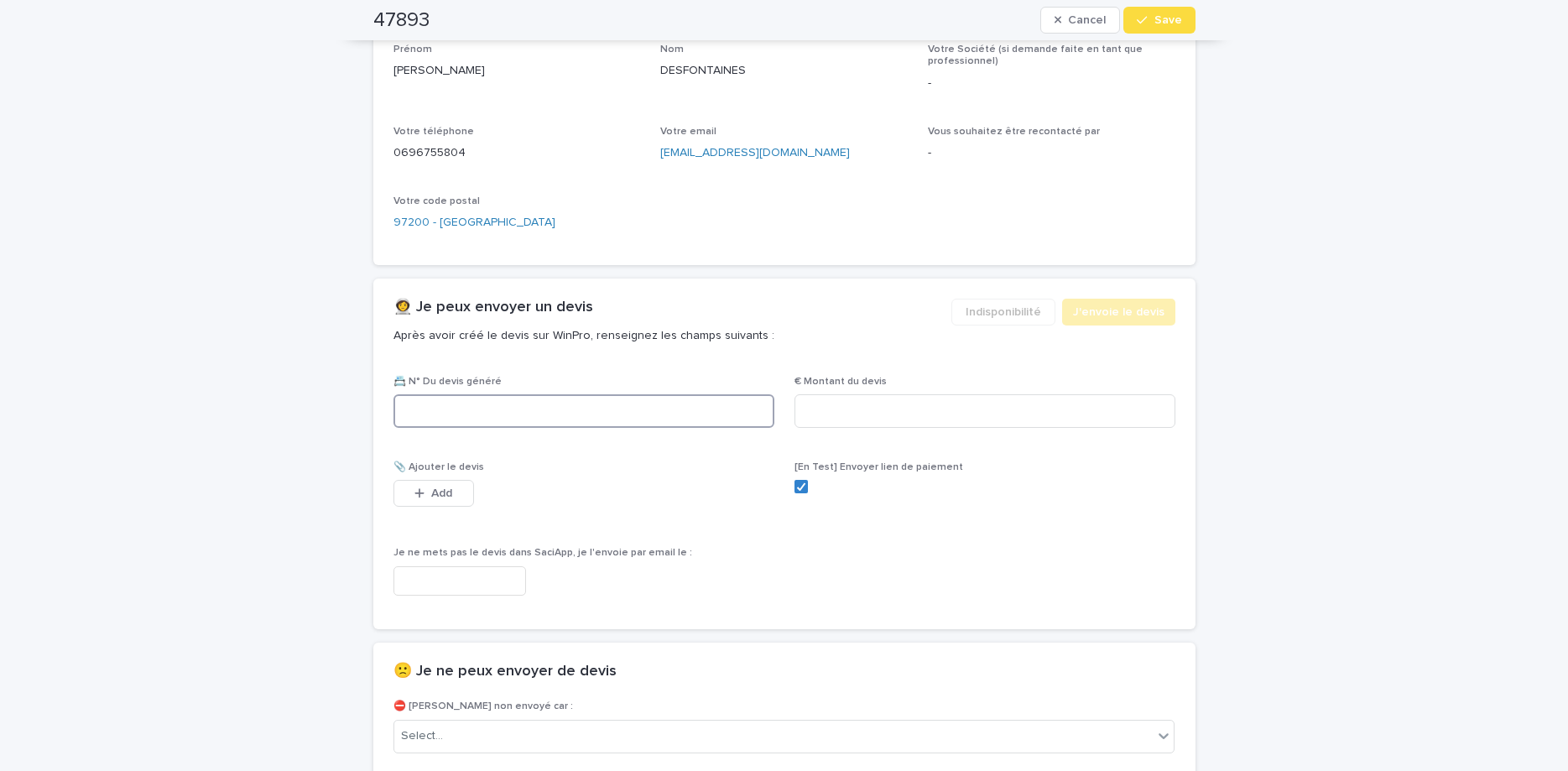
click at [566, 426] on input at bounding box center [584, 411] width 381 height 34
paste input "********"
type input "********"
drag, startPoint x: 825, startPoint y: 421, endPoint x: 812, endPoint y: 395, distance: 29.1
click at [824, 421] on input at bounding box center [985, 411] width 381 height 34
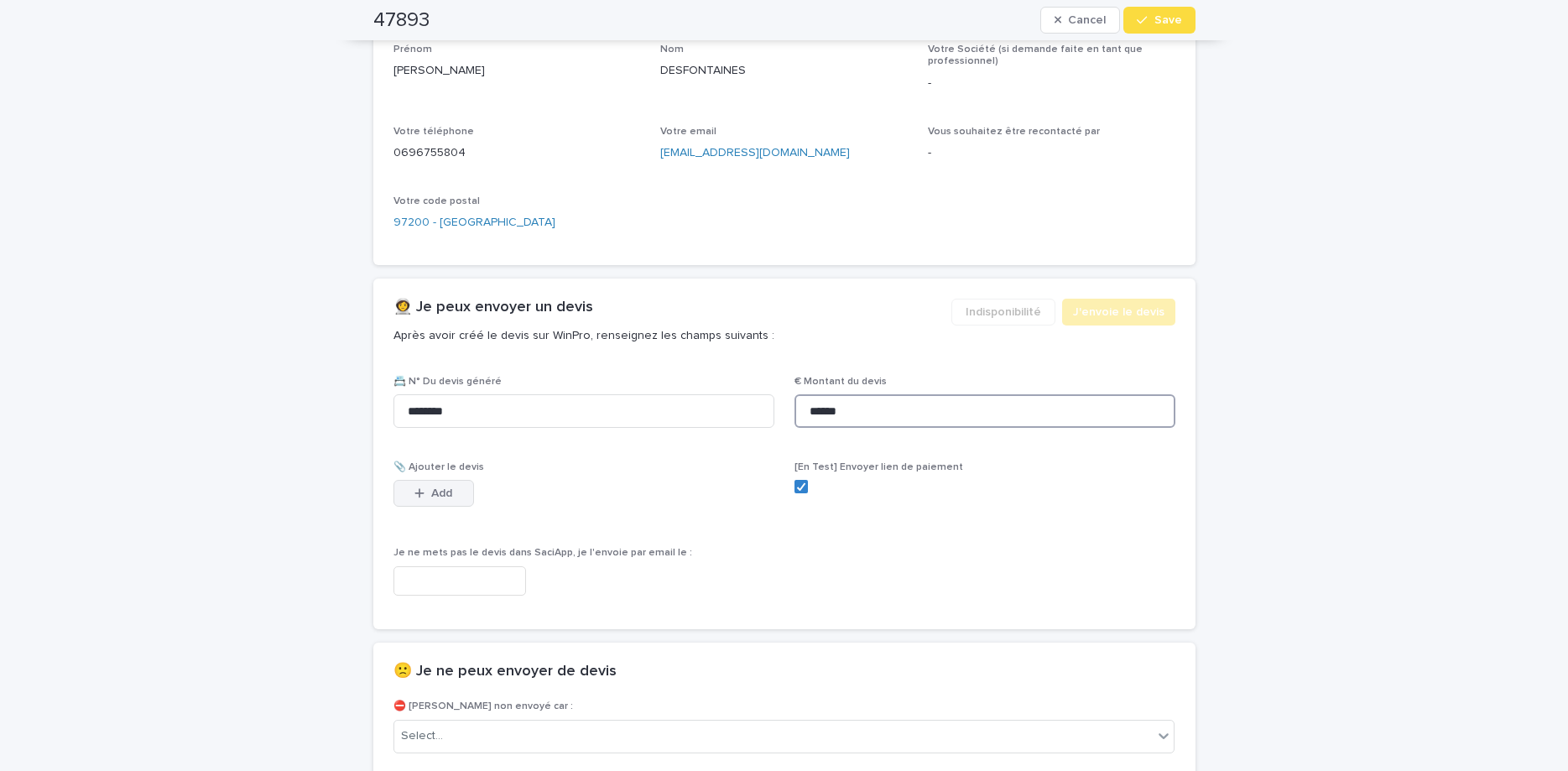
type input "******"
click at [400, 493] on button "Add" at bounding box center [433, 493] width 80 height 27
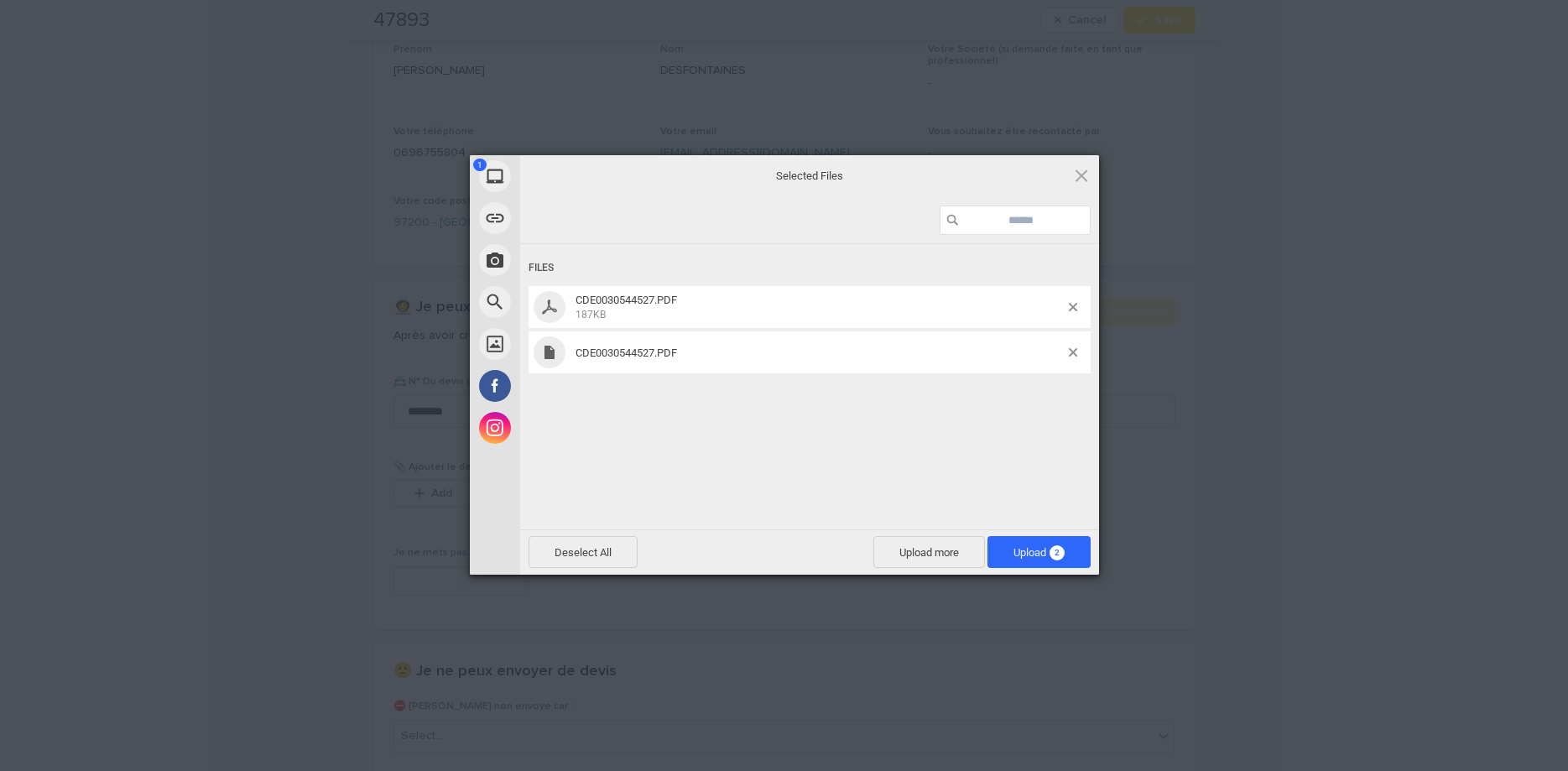
click at [1068, 347] on span "CDE0030544527.PDF" at bounding box center [820, 353] width 498 height 13
click at [1073, 349] on span at bounding box center [1073, 353] width 9 height 9
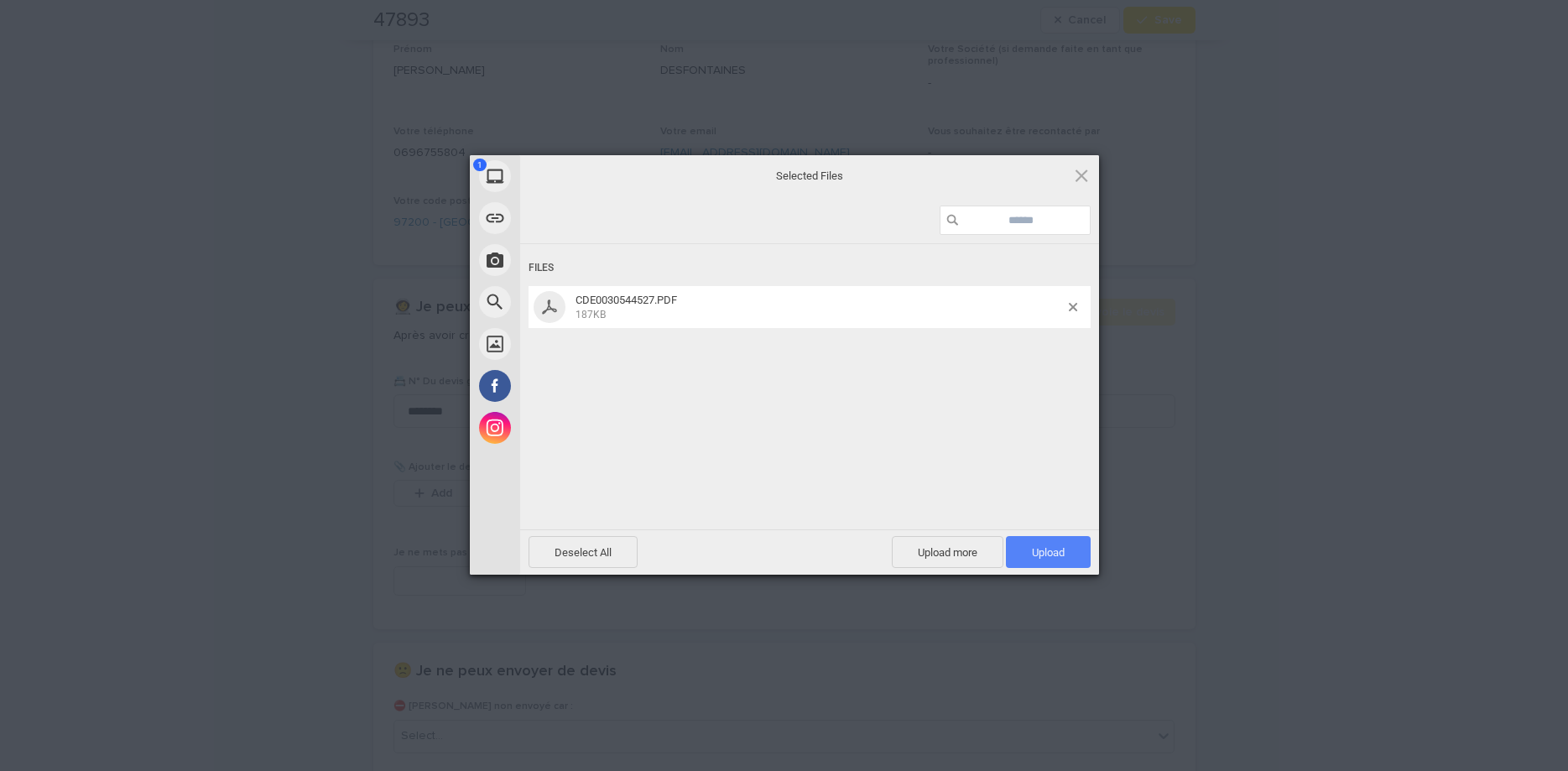
click at [1060, 545] on span "Upload 1" at bounding box center [1048, 551] width 85 height 32
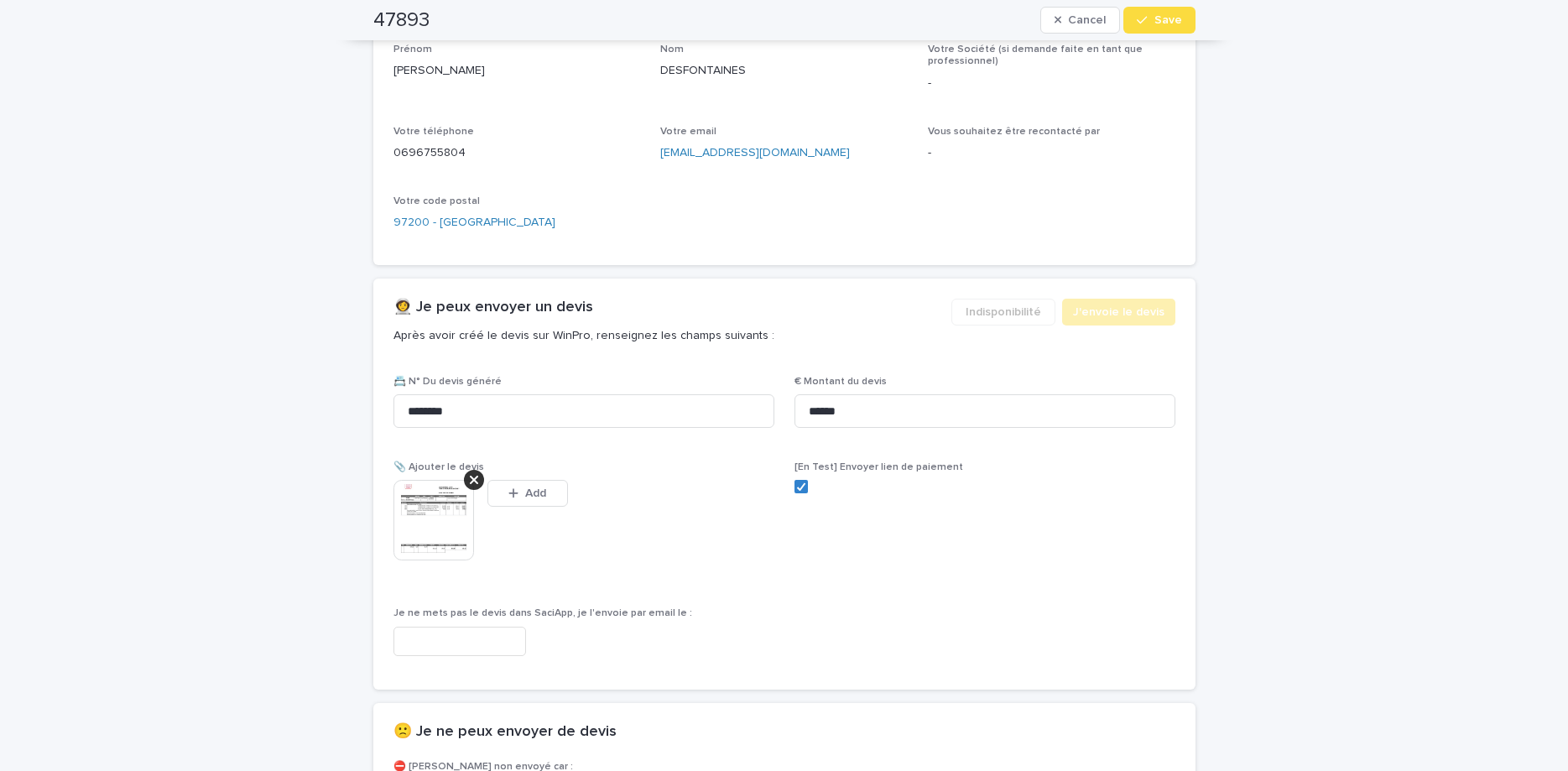
click at [1166, 21] on span "Save" at bounding box center [1168, 20] width 28 height 12
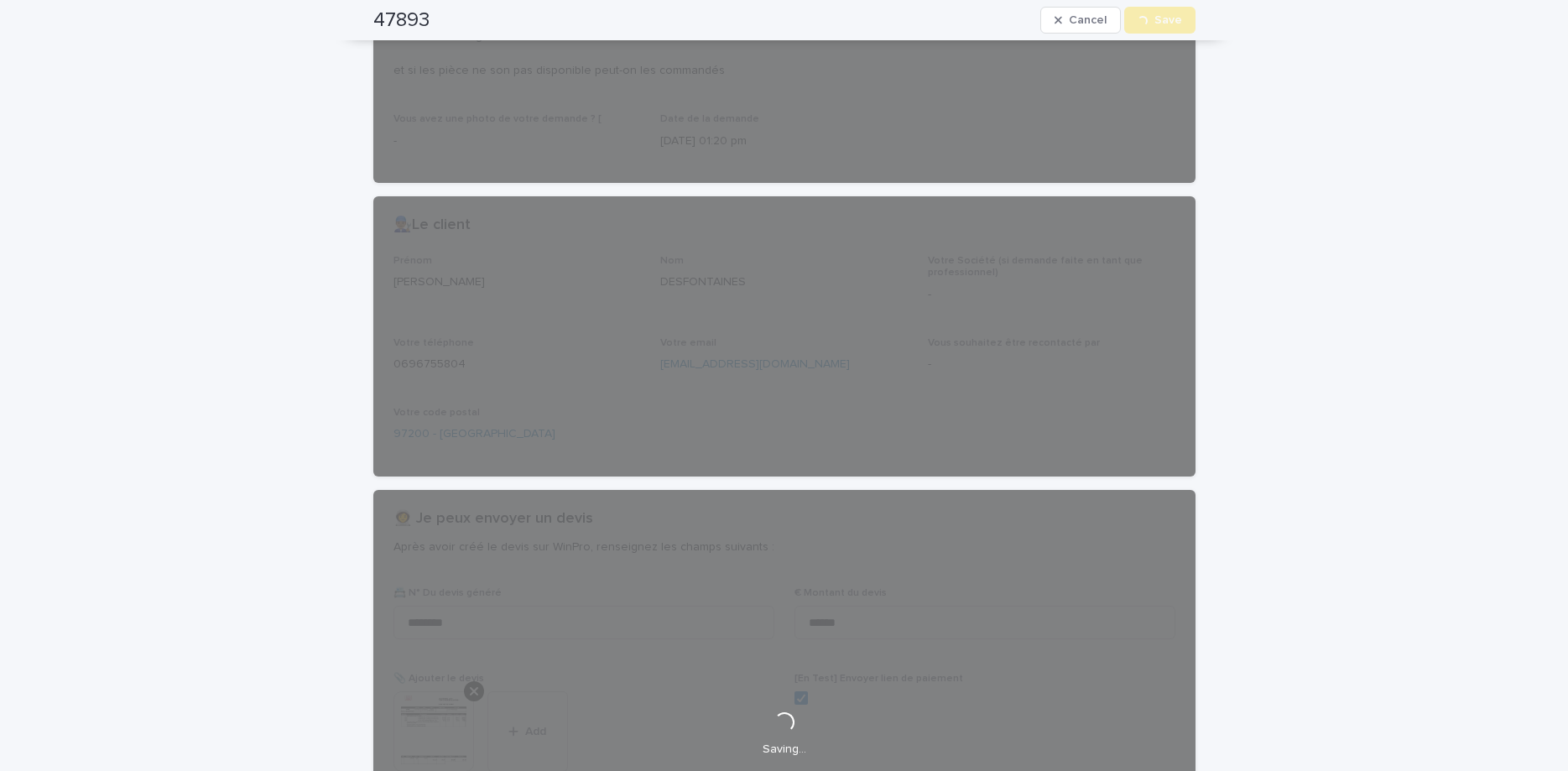
scroll to position [0, 0]
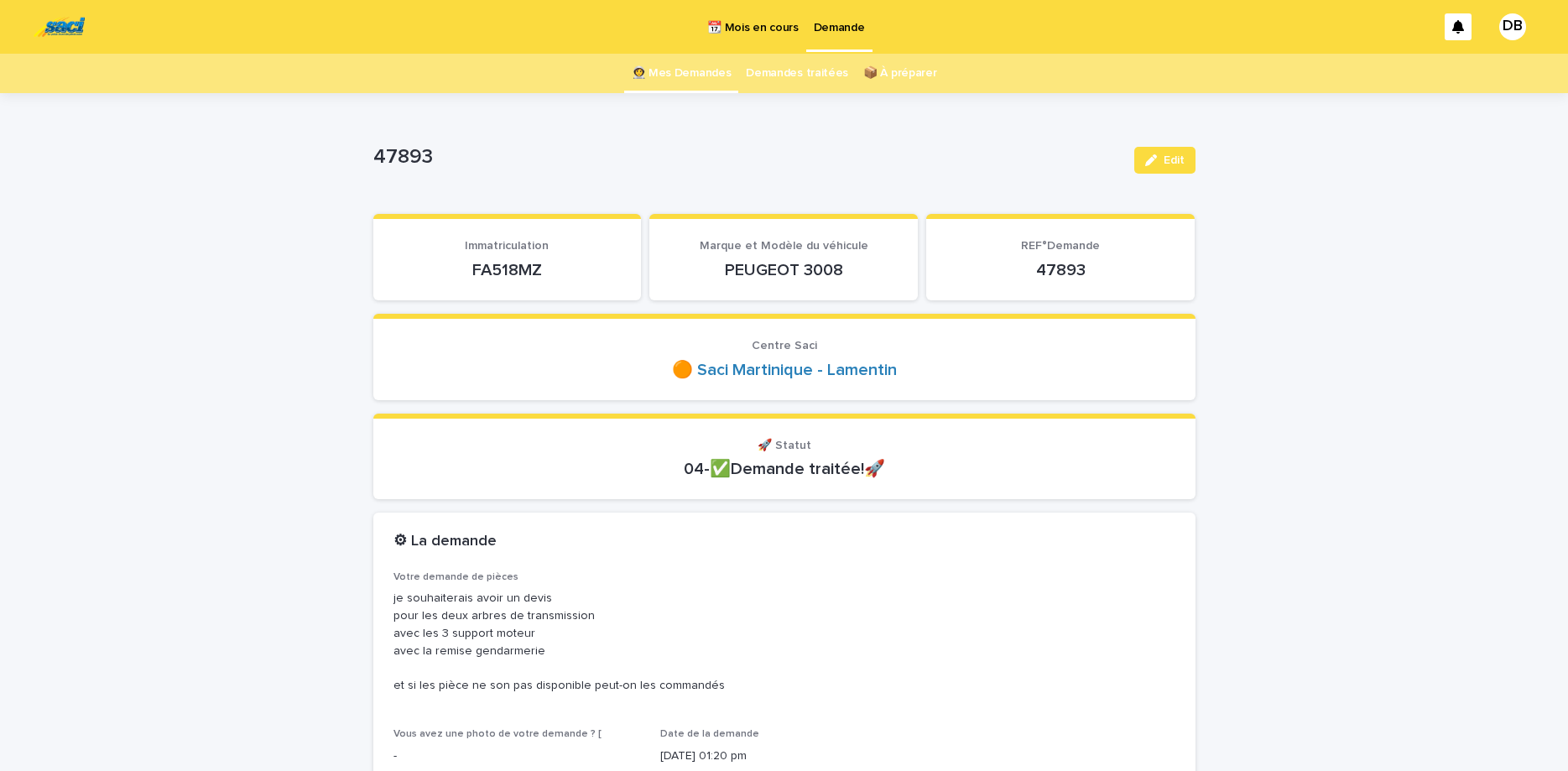
click at [657, 68] on link "👩‍🚀 Mes Demandes" at bounding box center [682, 73] width 99 height 40
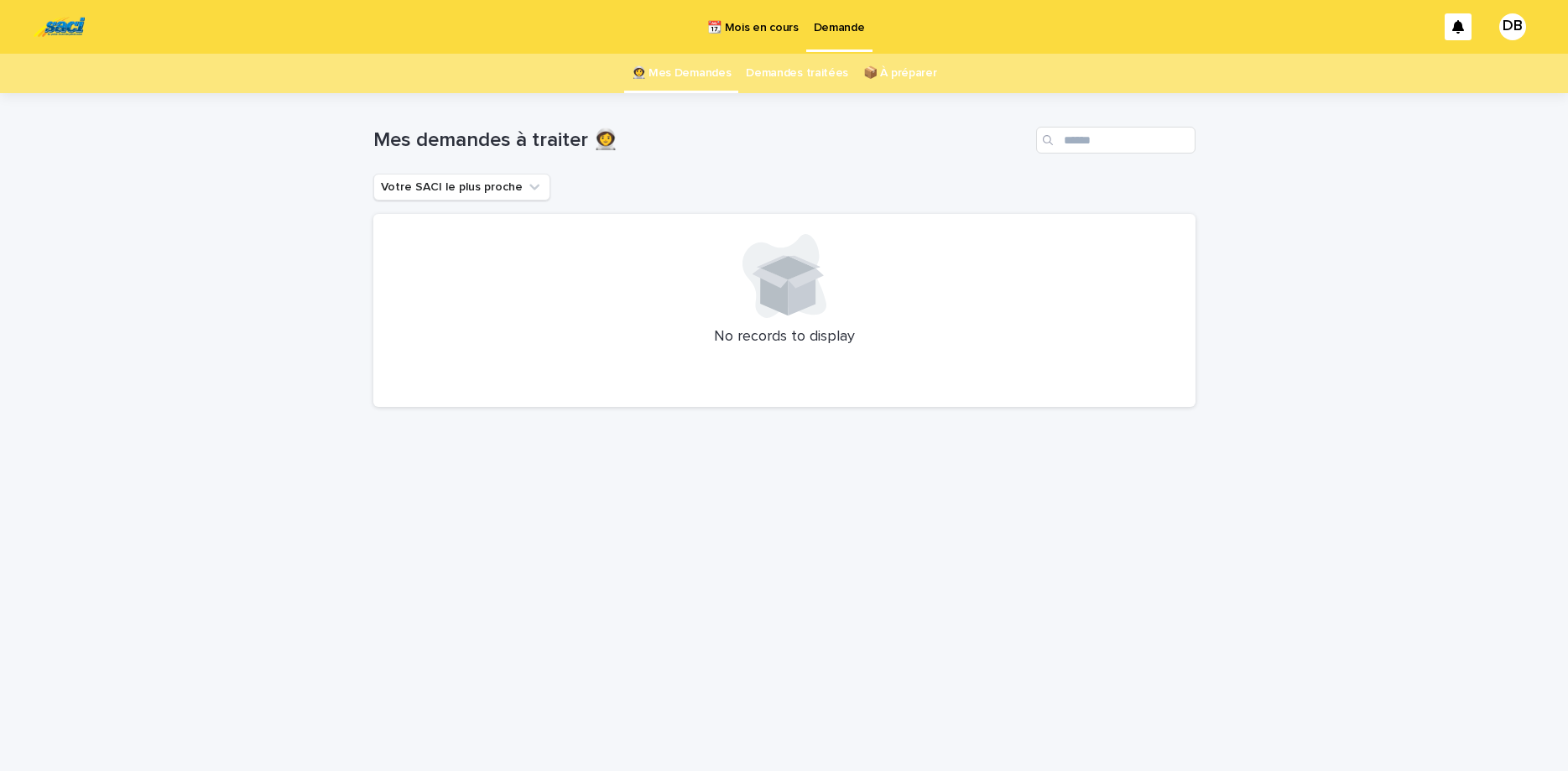
click at [728, 16] on p "📆 Mois en cours" at bounding box center [752, 17] width 91 height 35
